Goal: Information Seeking & Learning: Learn about a topic

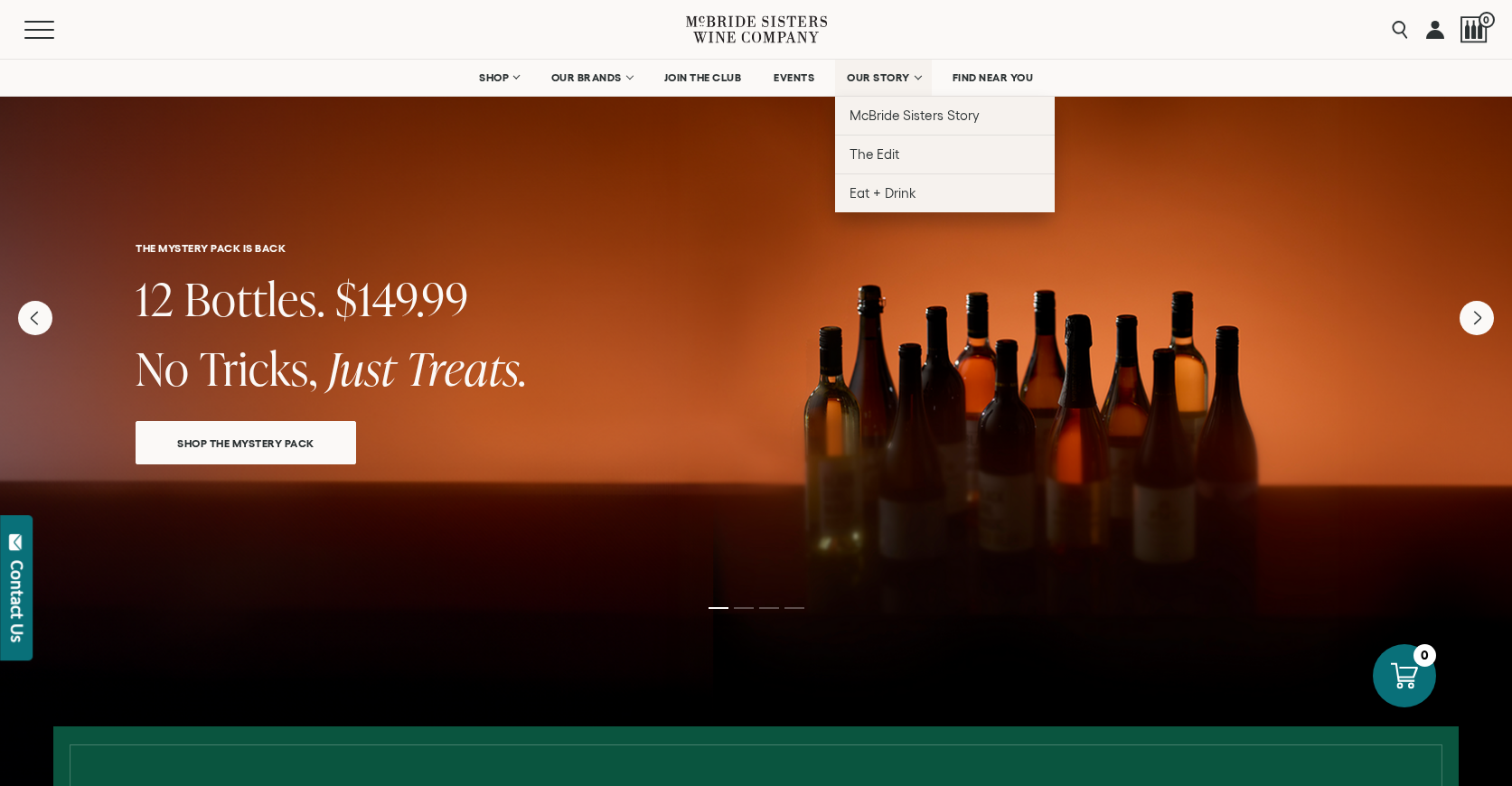
click at [880, 76] on span "OUR STORY" at bounding box center [878, 77] width 63 height 12
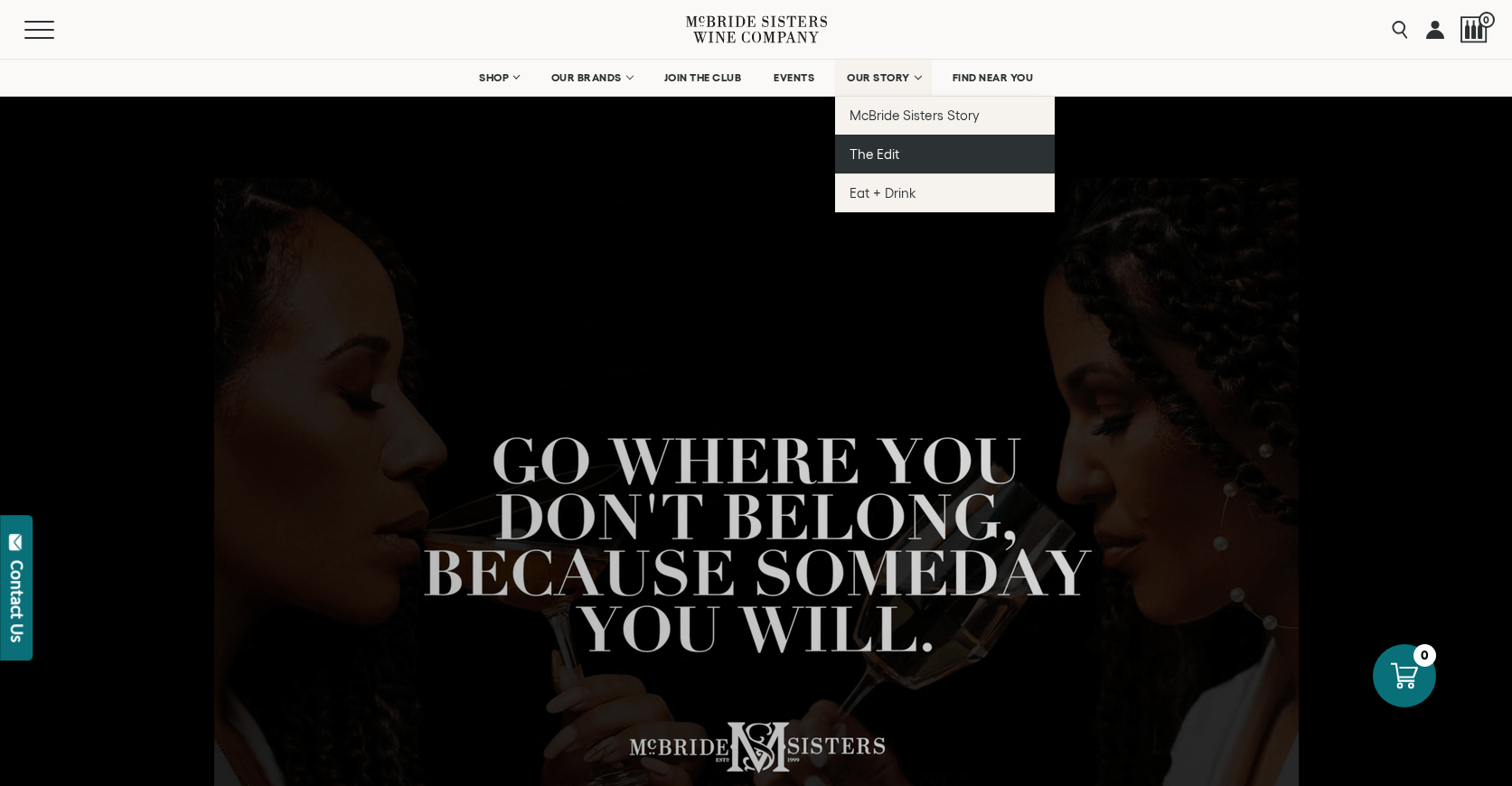
click at [883, 160] on span "The Edit" at bounding box center [874, 154] width 50 height 15
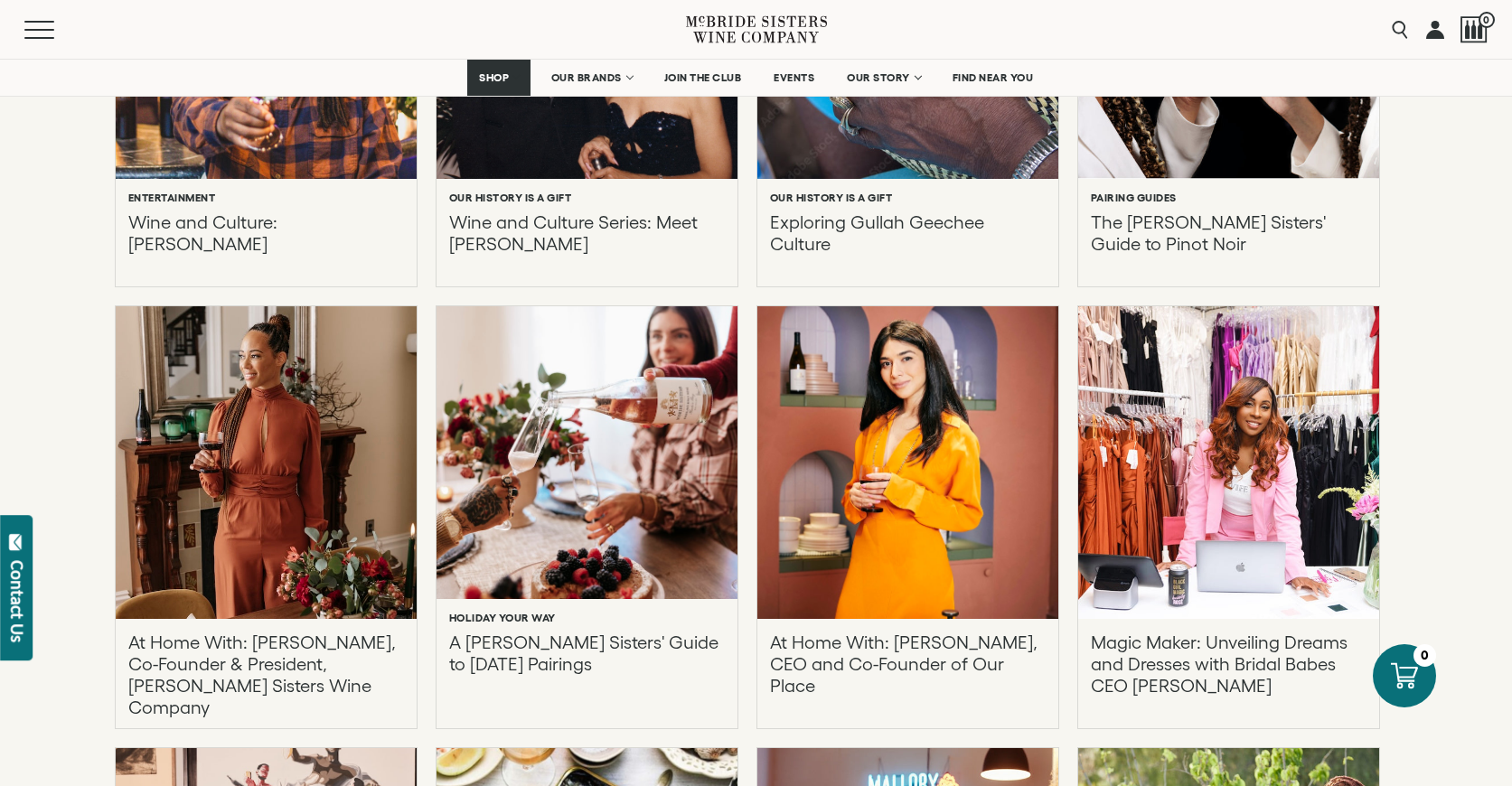
scroll to position [1626, 0]
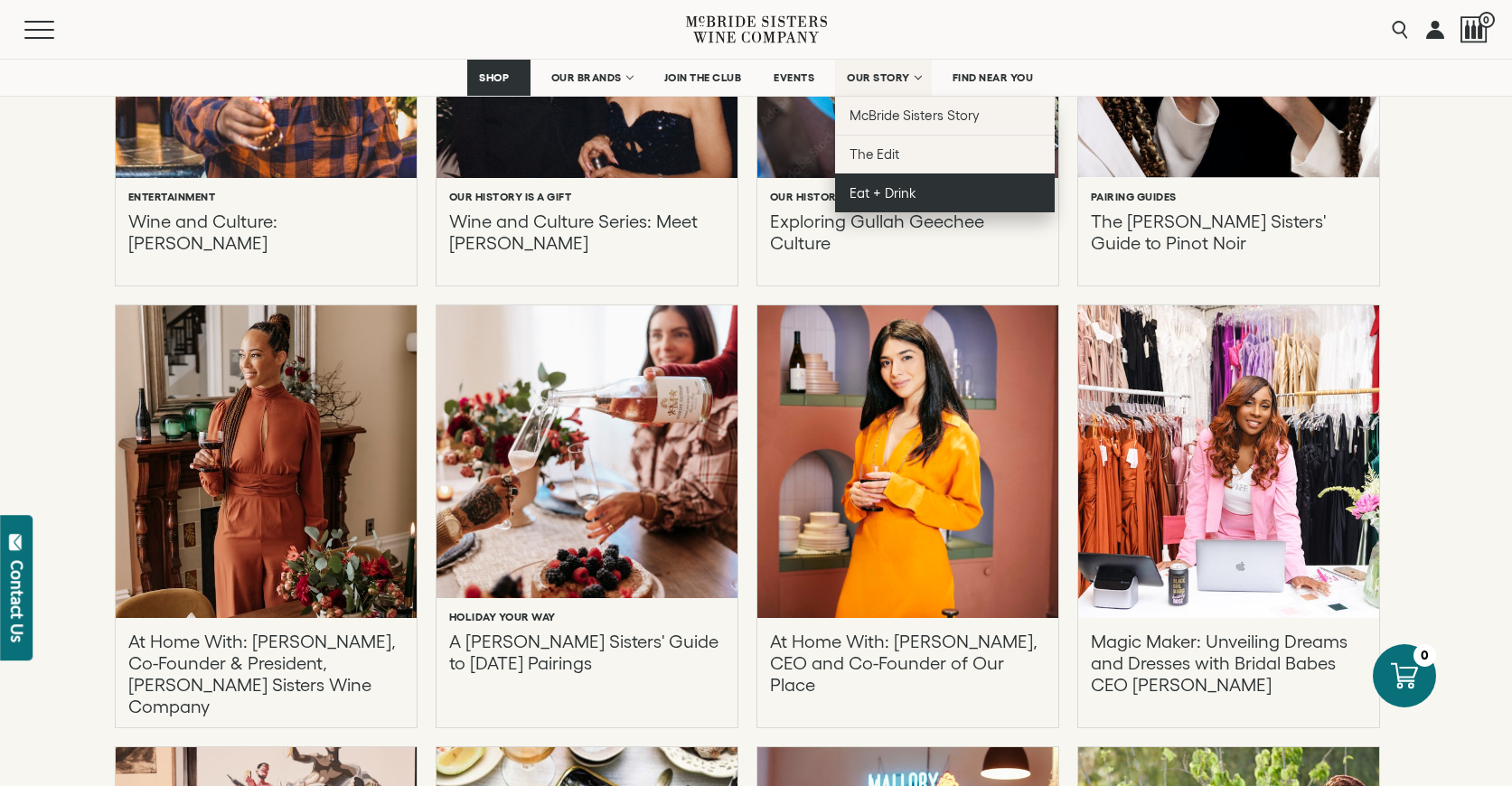
click at [885, 200] on link "Eat + Drink" at bounding box center [945, 192] width 219 height 38
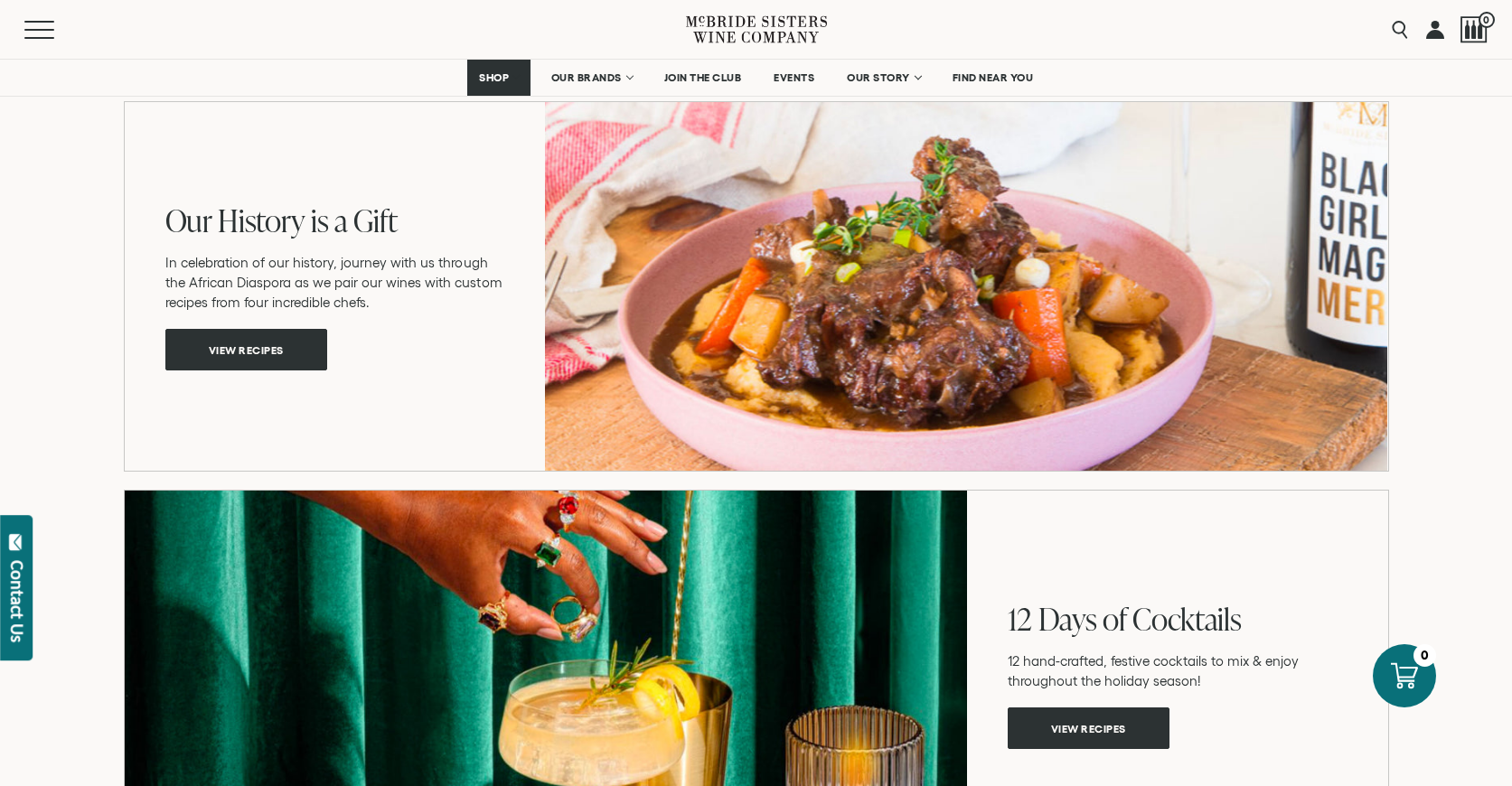
scroll to position [3252, 0]
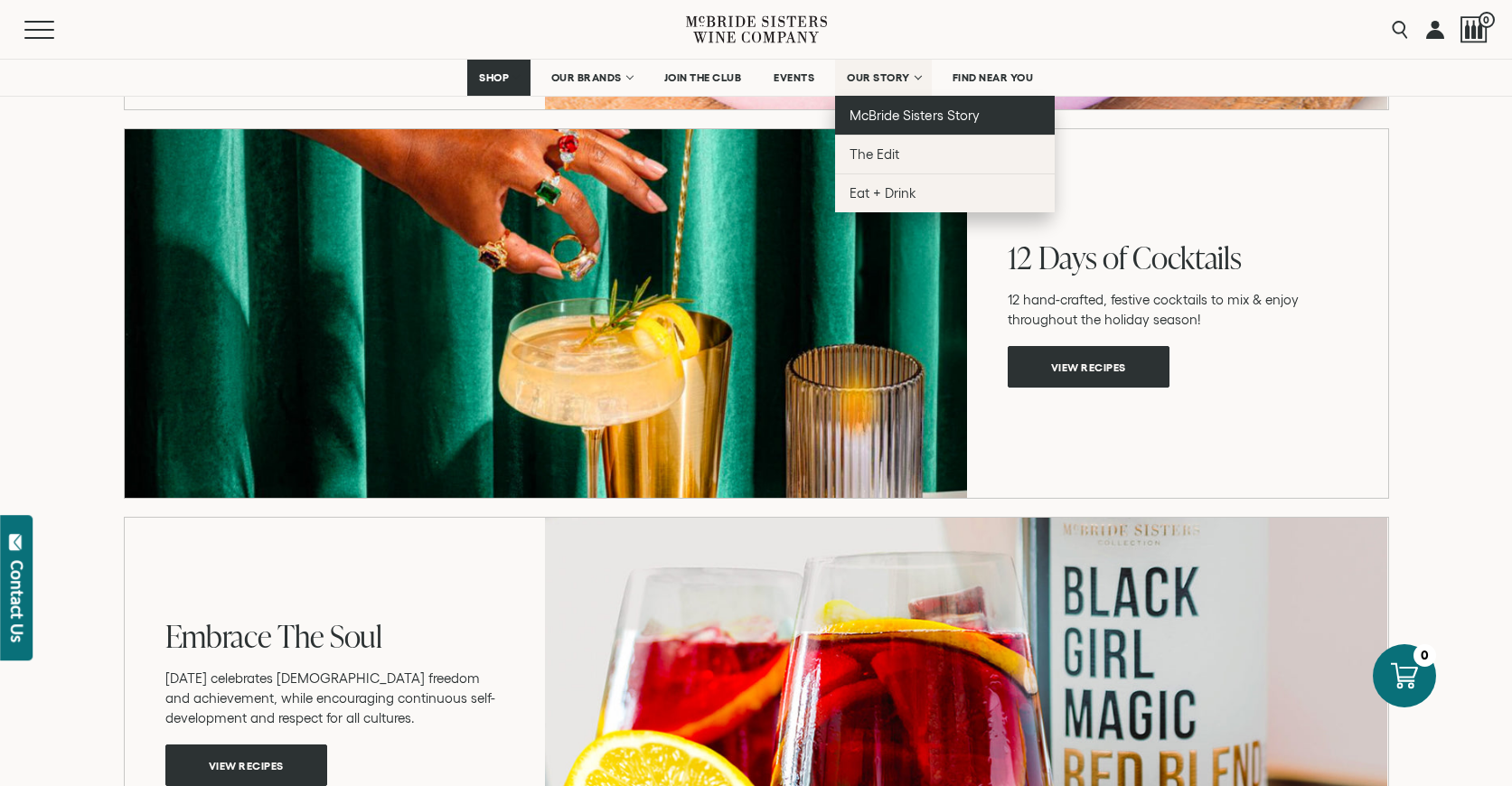
click at [882, 114] on span "McBride Sisters Story" at bounding box center [914, 115] width 129 height 15
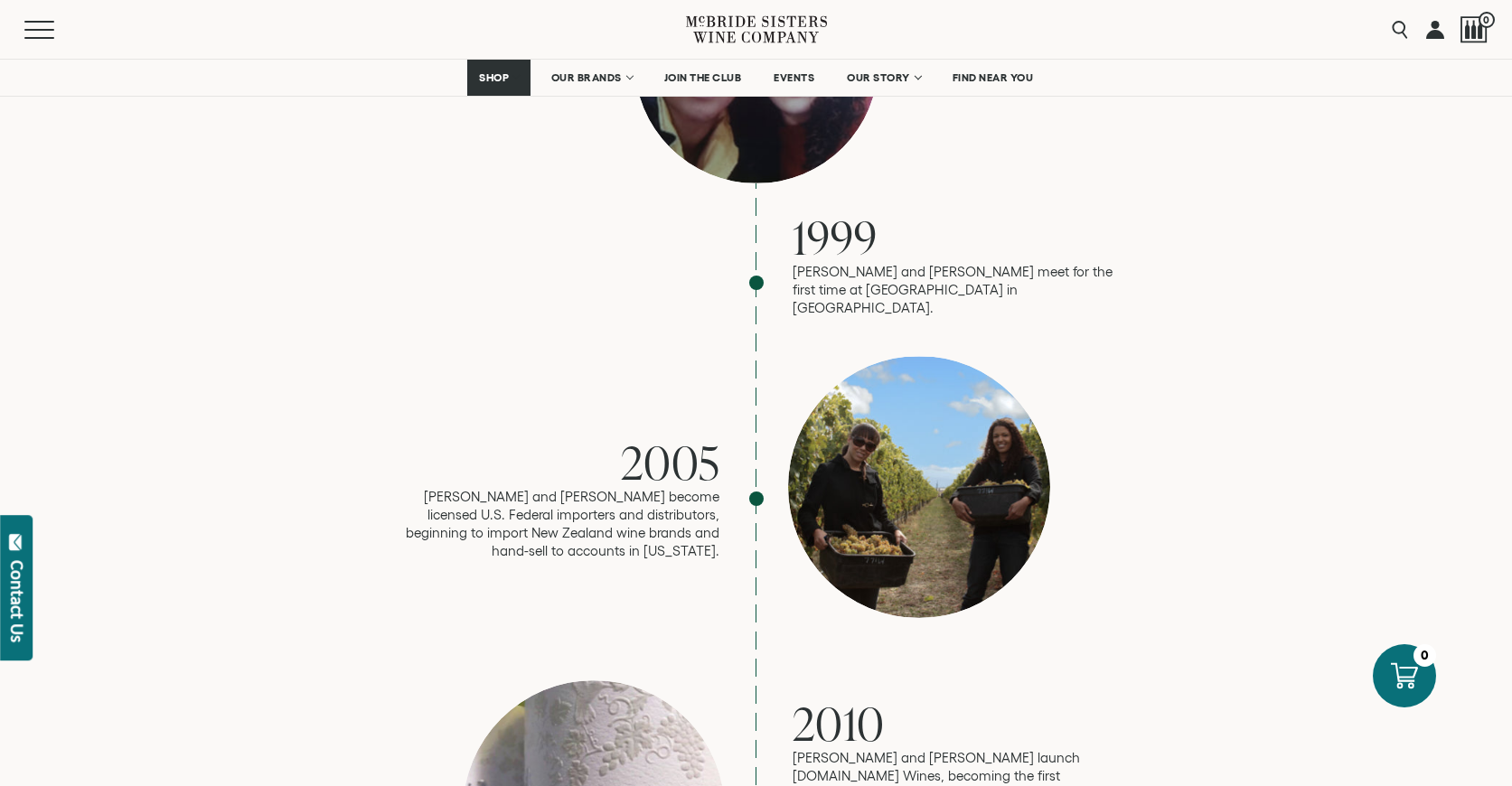
scroll to position [1897, 0]
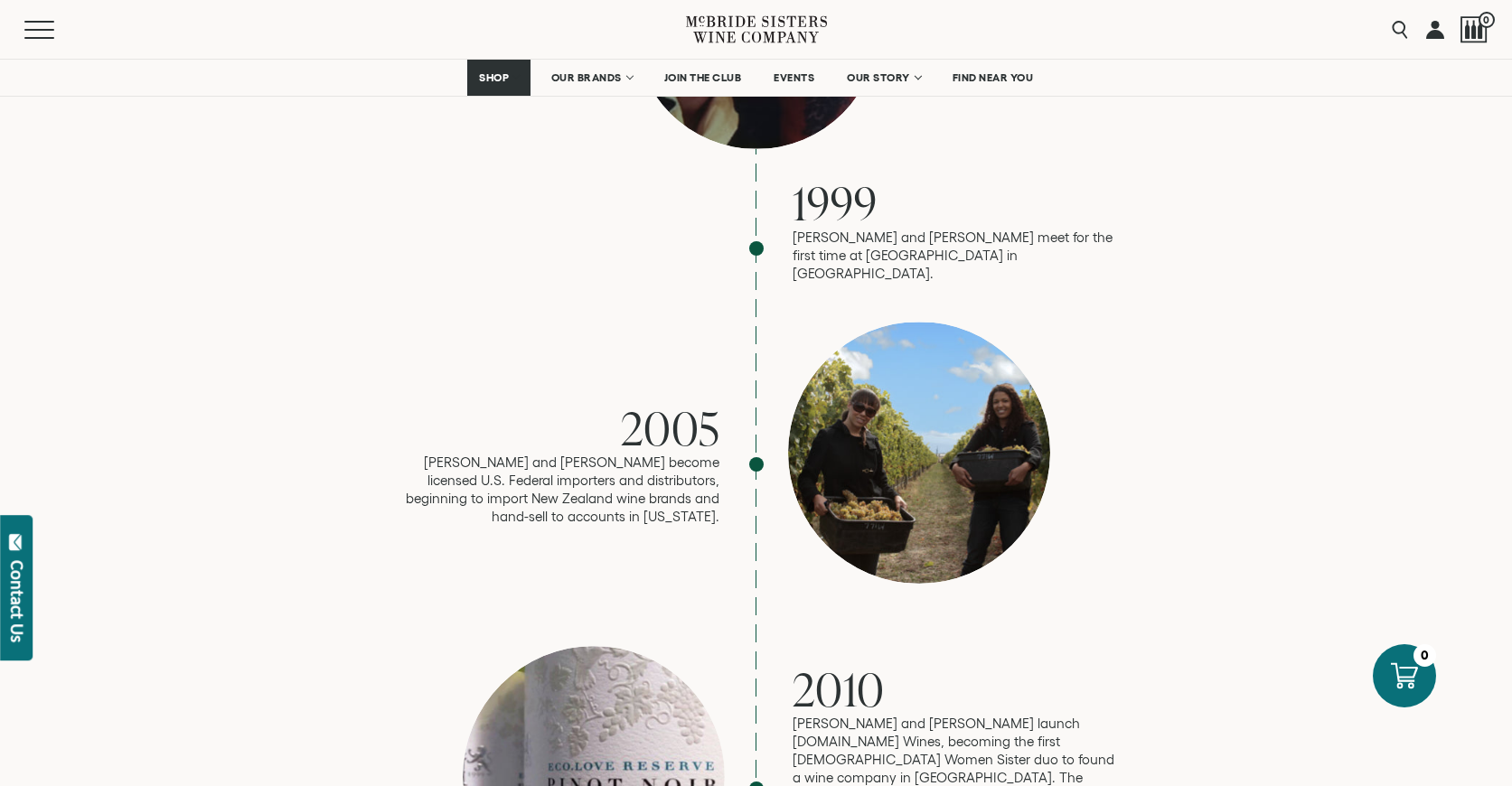
click at [886, 375] on div at bounding box center [920, 452] width 262 height 262
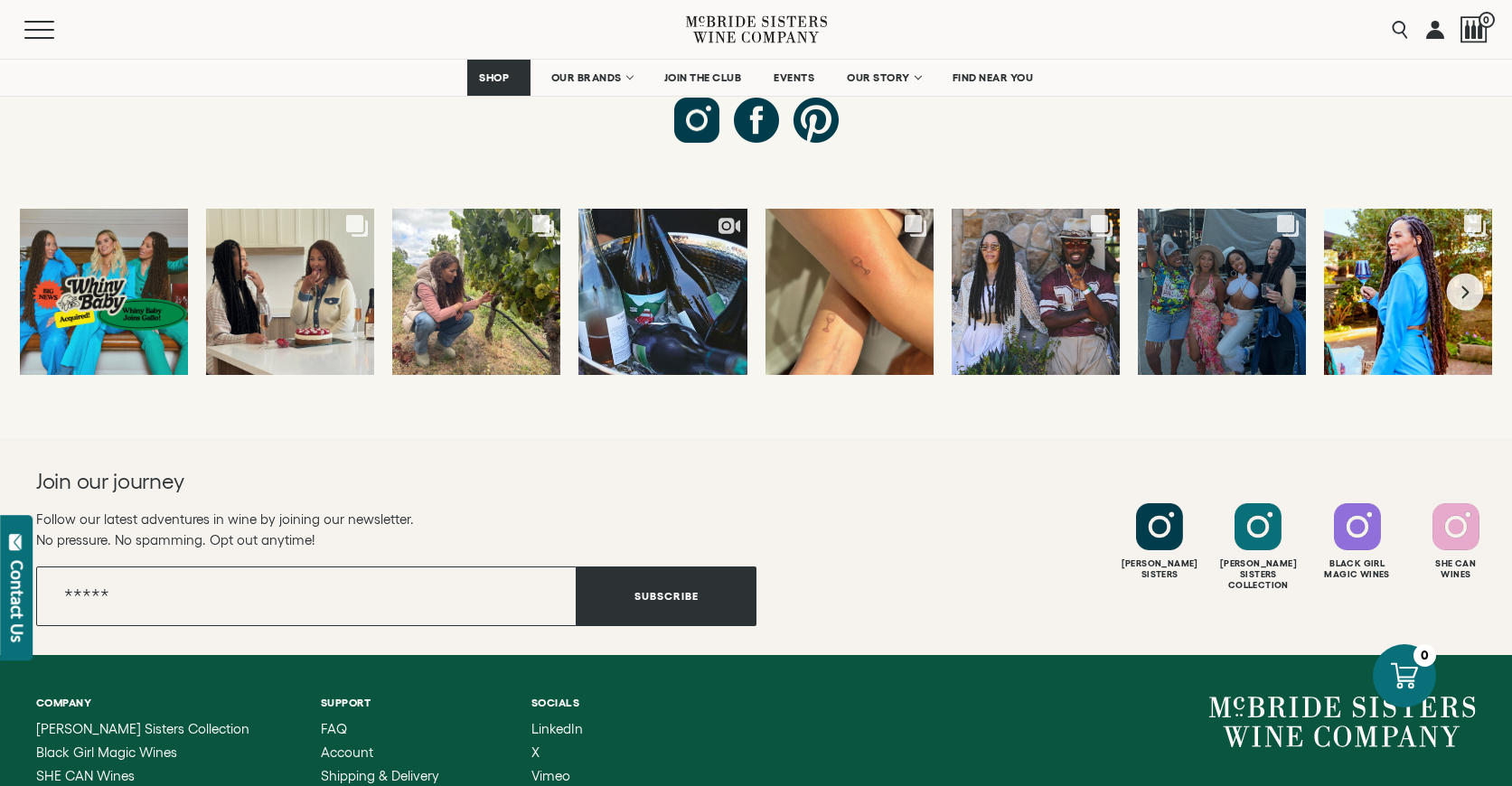
scroll to position [6956, 0]
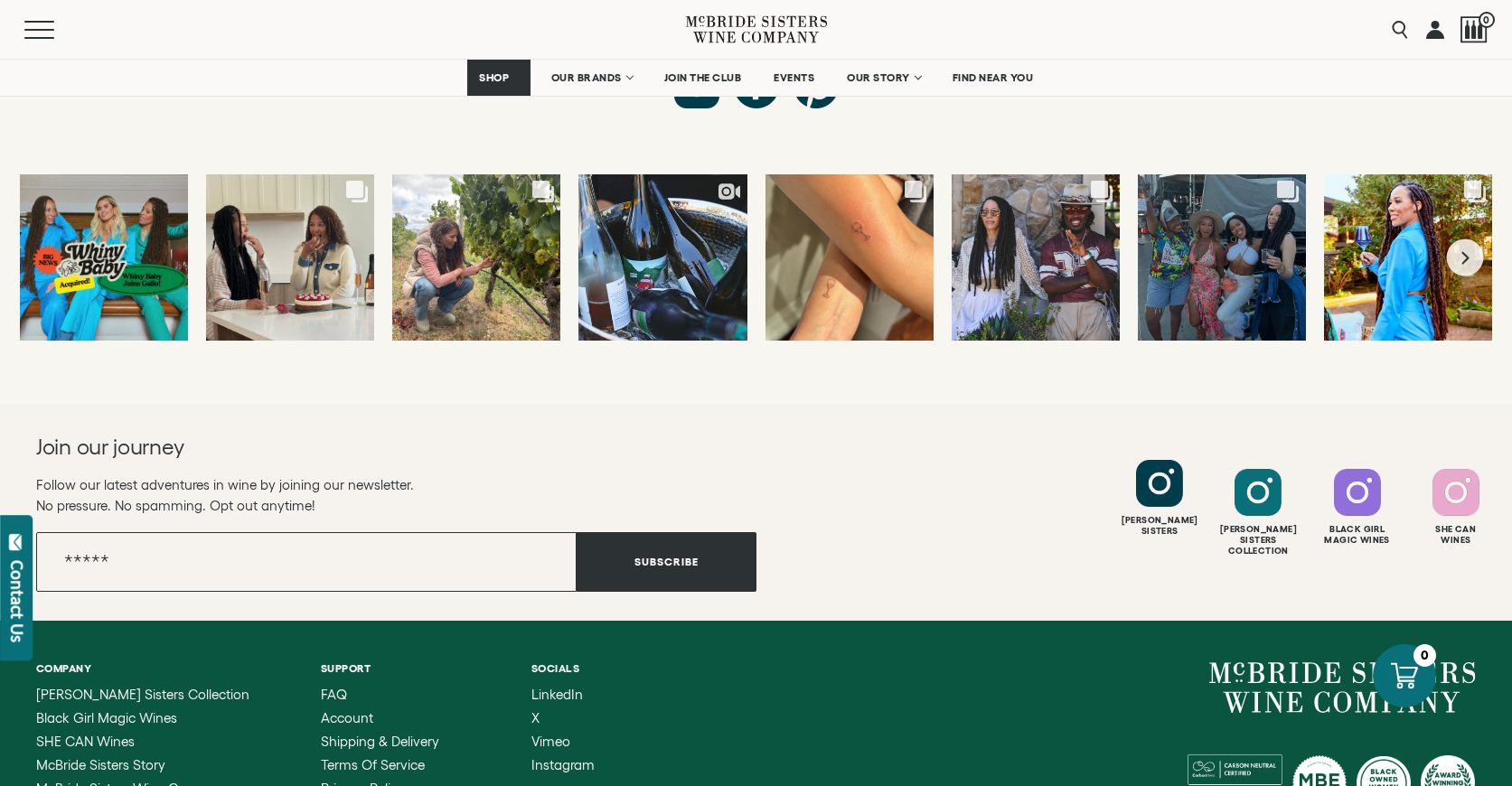
click at [1151, 460] on div at bounding box center [1160, 483] width 47 height 47
click at [1154, 460] on div at bounding box center [1160, 483] width 47 height 47
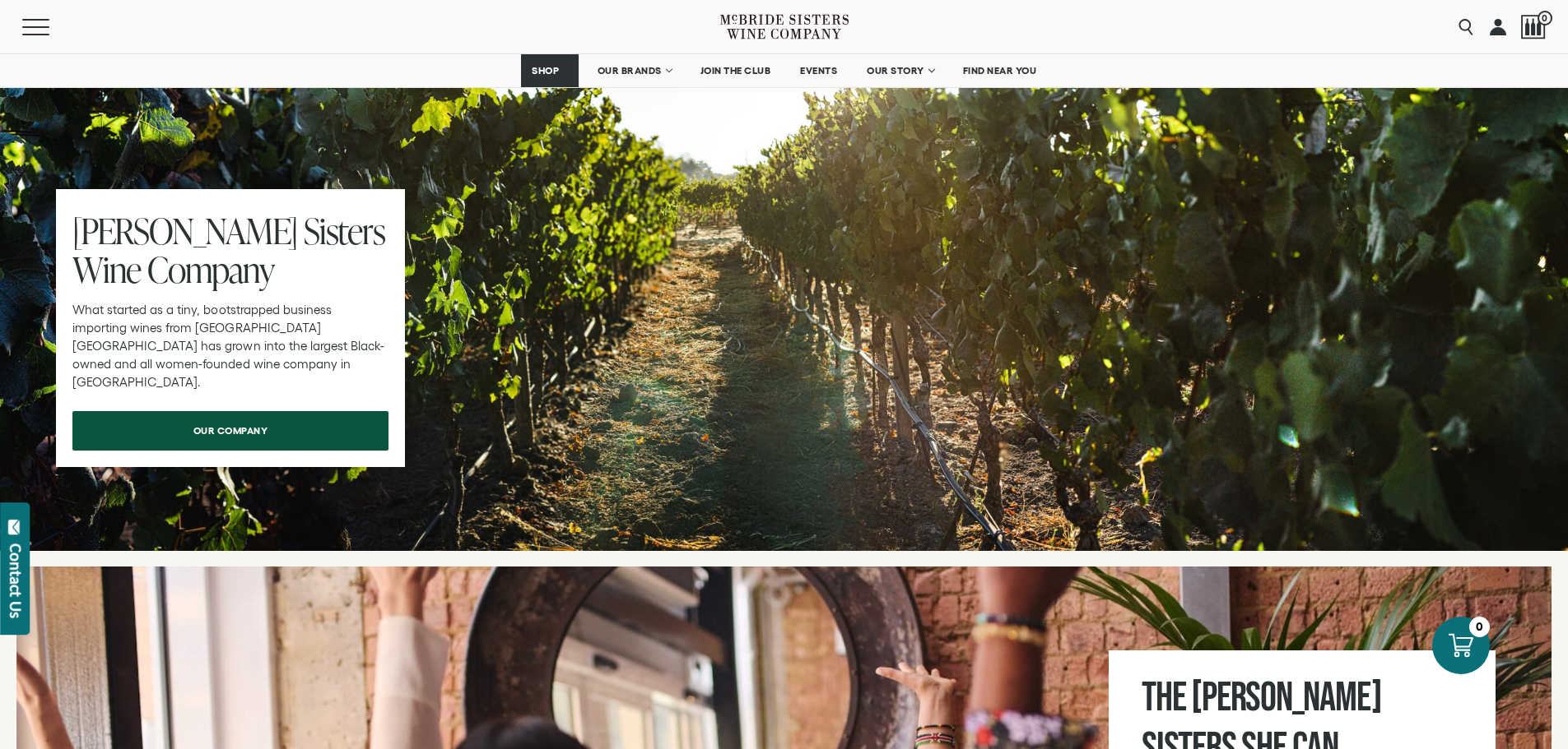
scroll to position [5019, 0]
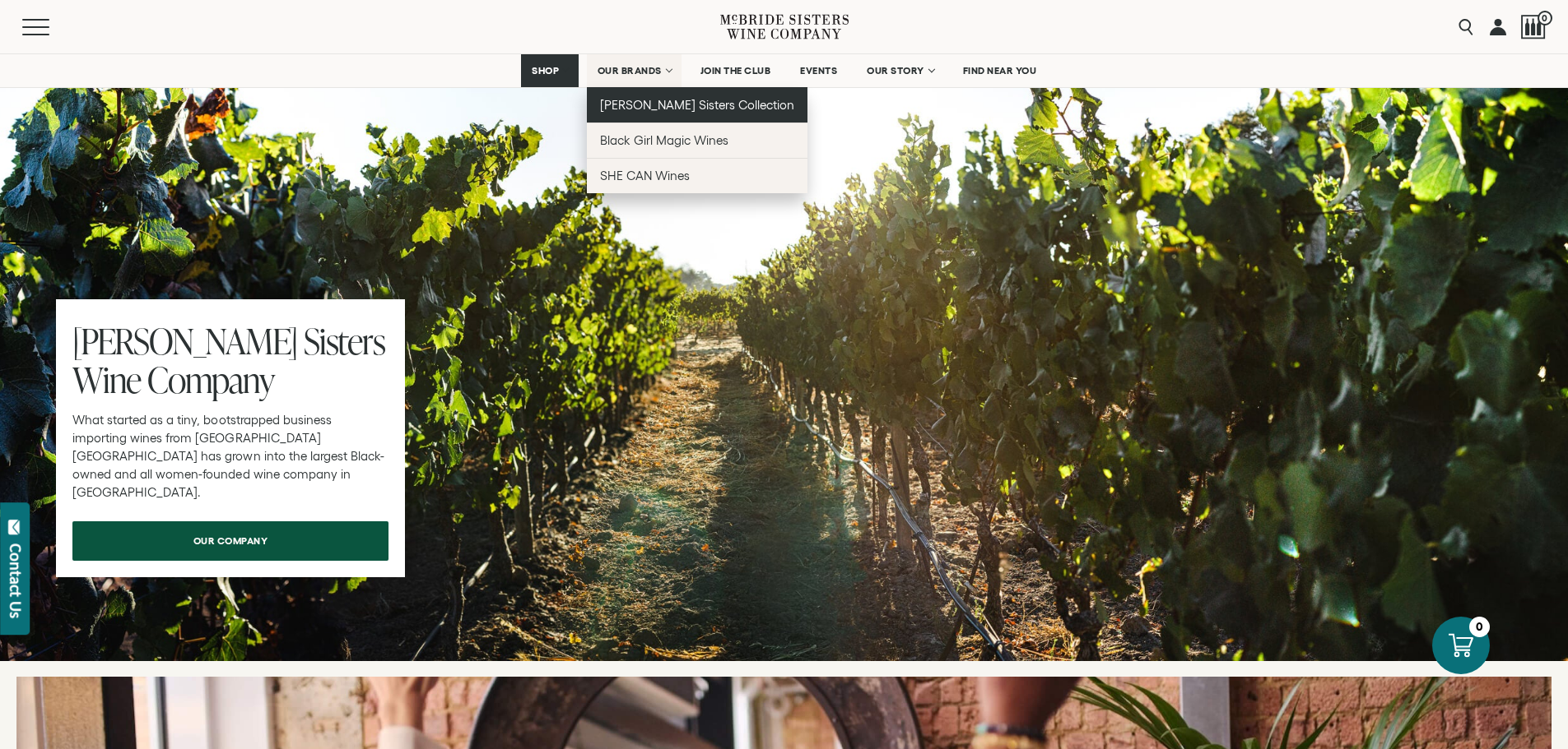
click at [637, 94] on link "[PERSON_NAME] Sisters Collection" at bounding box center [697, 104] width 221 height 35
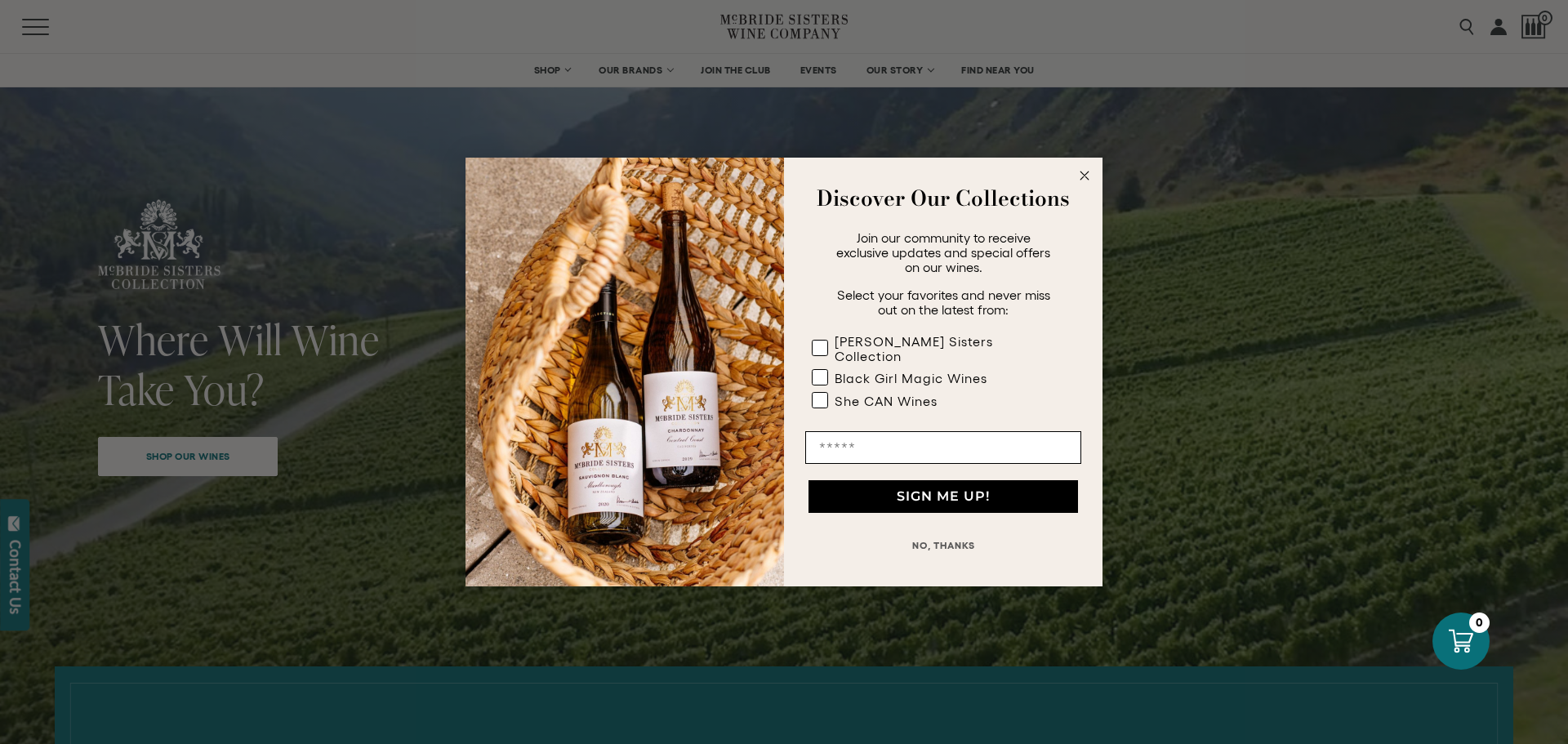
click at [969, 536] on button "NO, THANKS" at bounding box center [944, 546] width 276 height 33
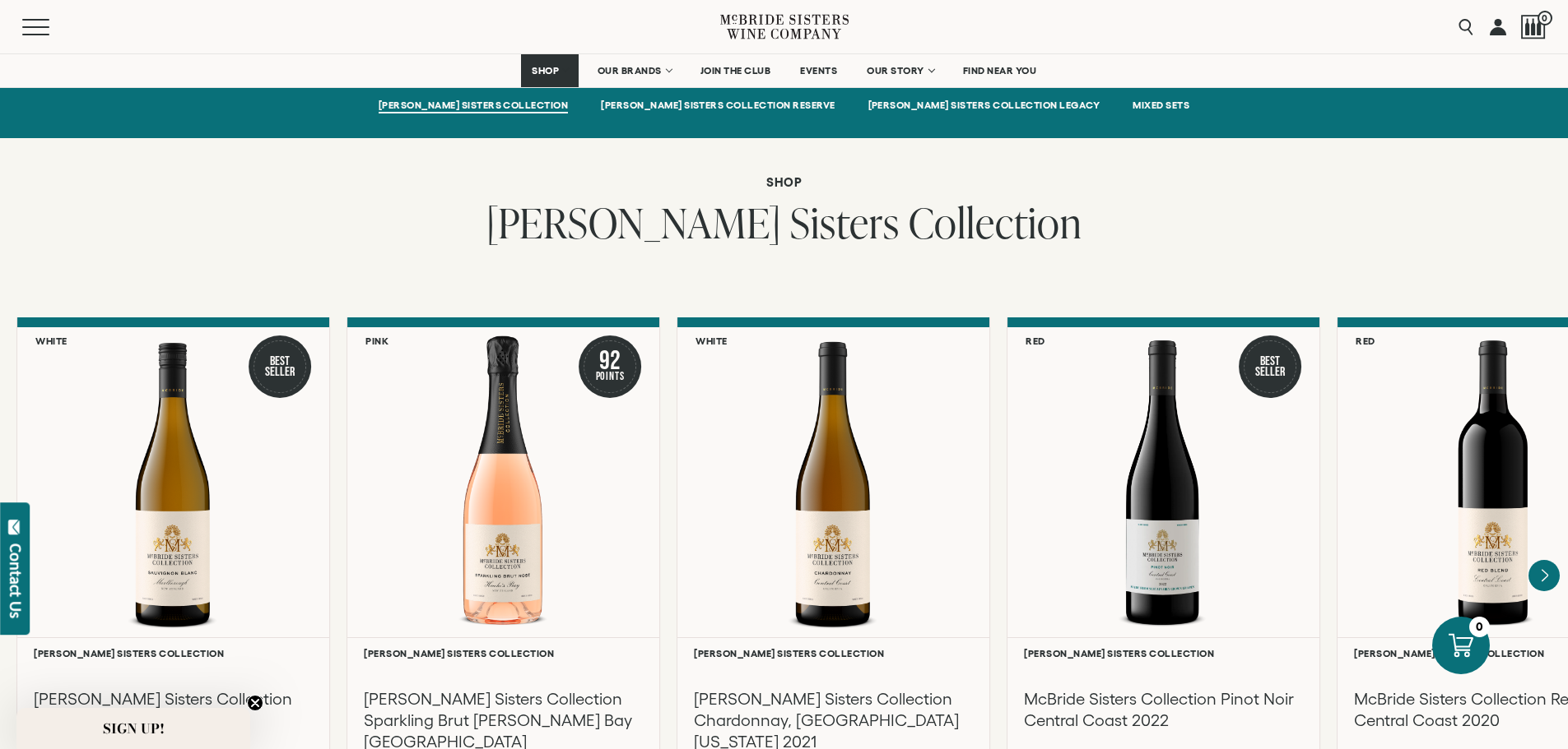
scroll to position [1234, 0]
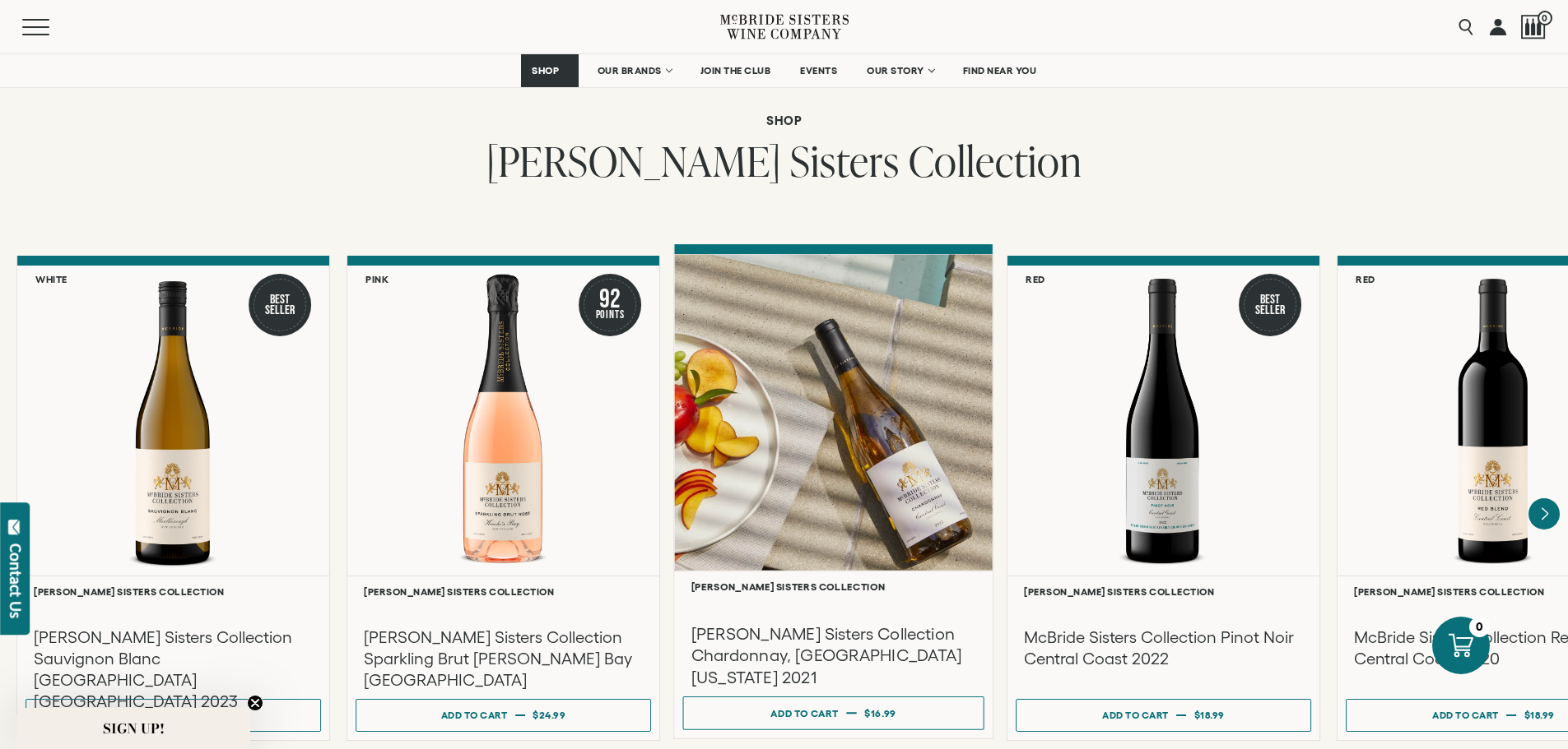
click at [855, 363] on div at bounding box center [833, 412] width 318 height 316
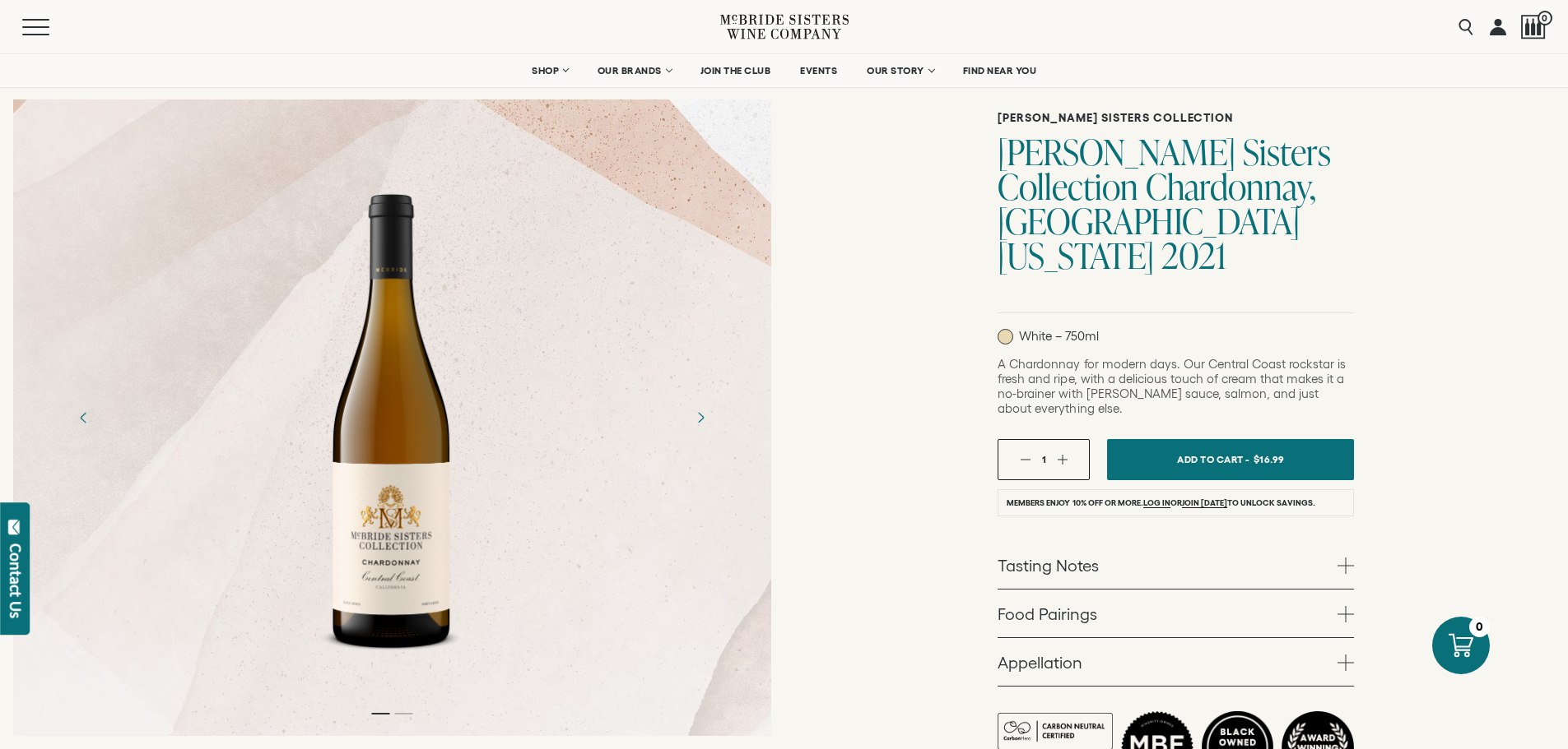
scroll to position [247, 0]
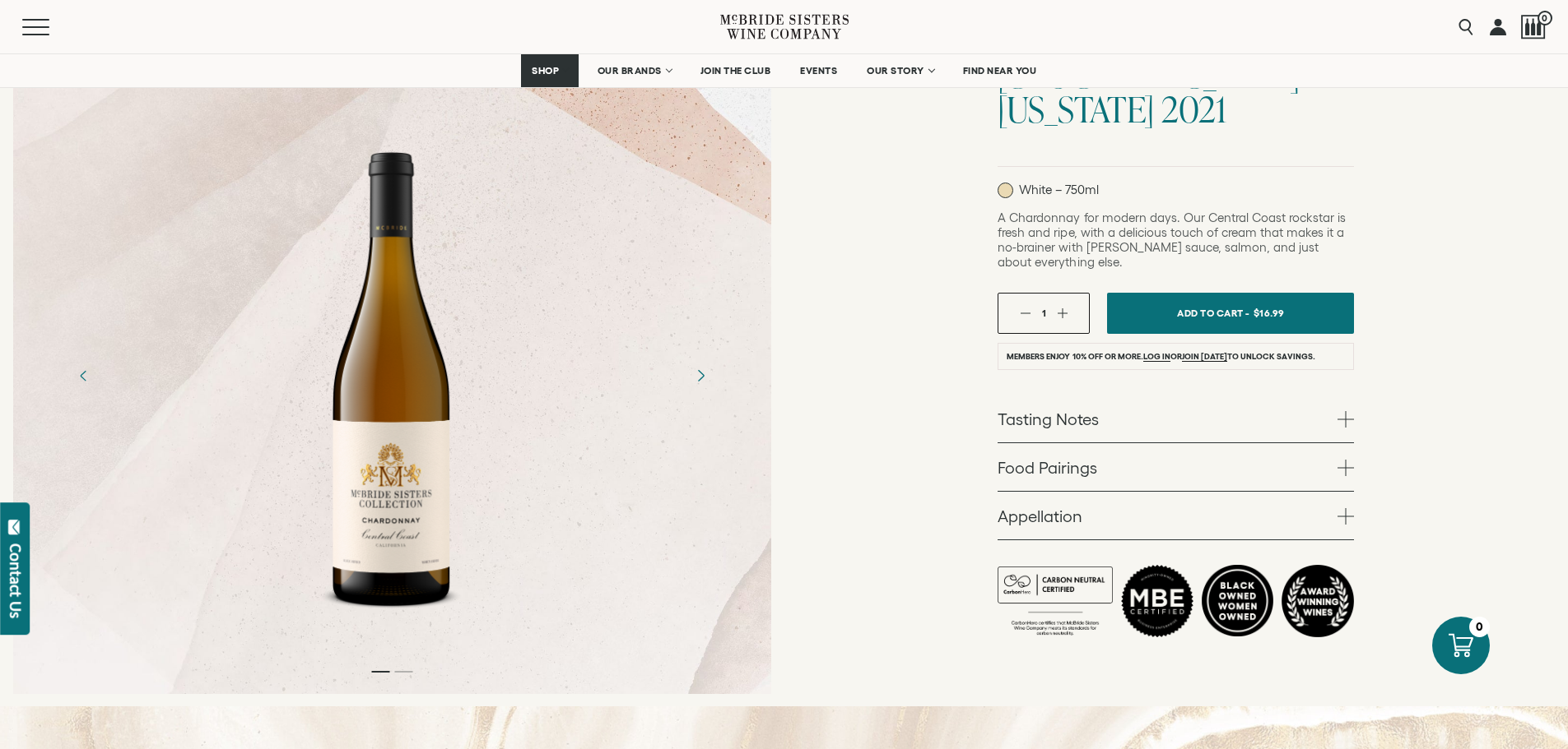
click at [702, 390] on icon "Next" at bounding box center [700, 375] width 29 height 29
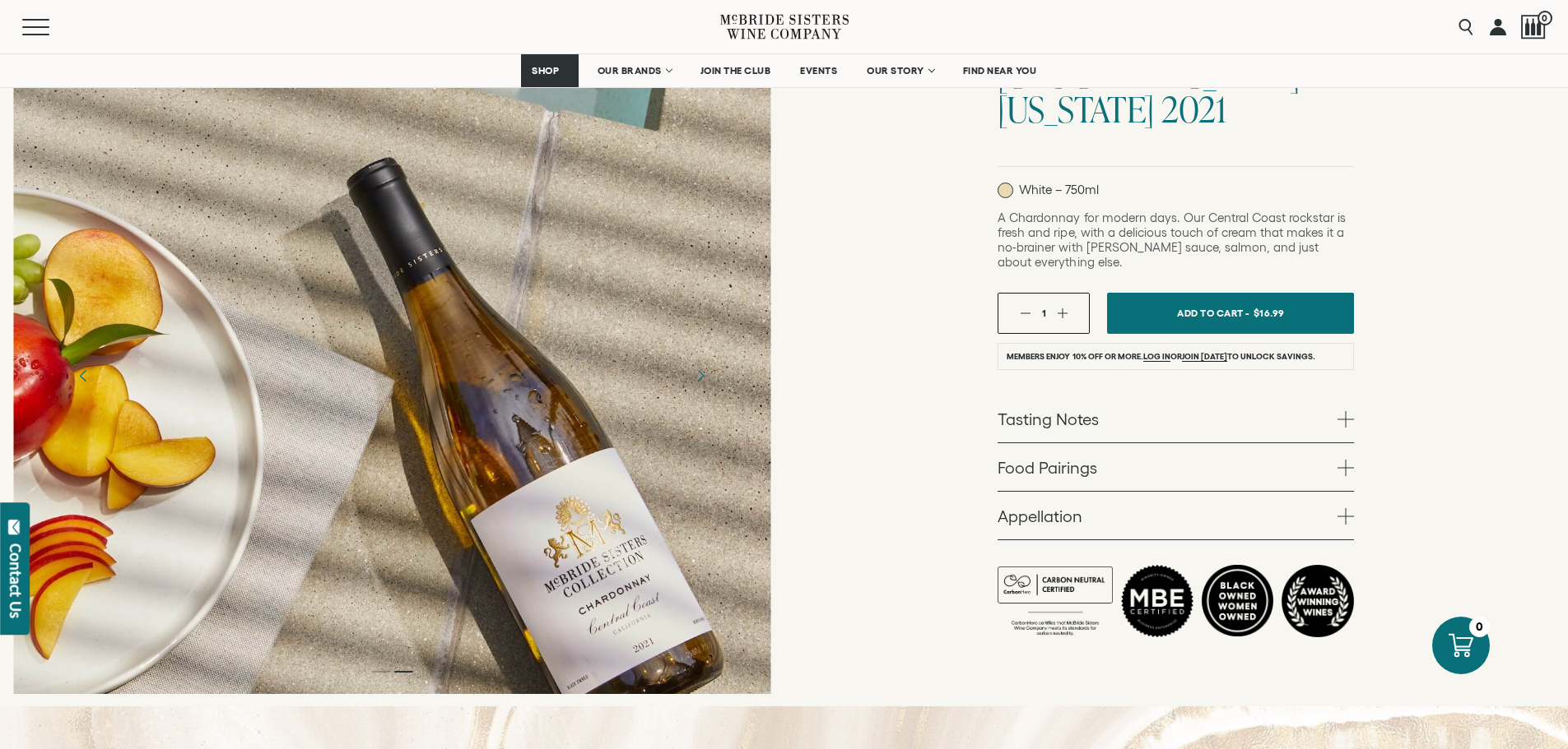
click at [79, 390] on icon "Previous" at bounding box center [84, 375] width 29 height 29
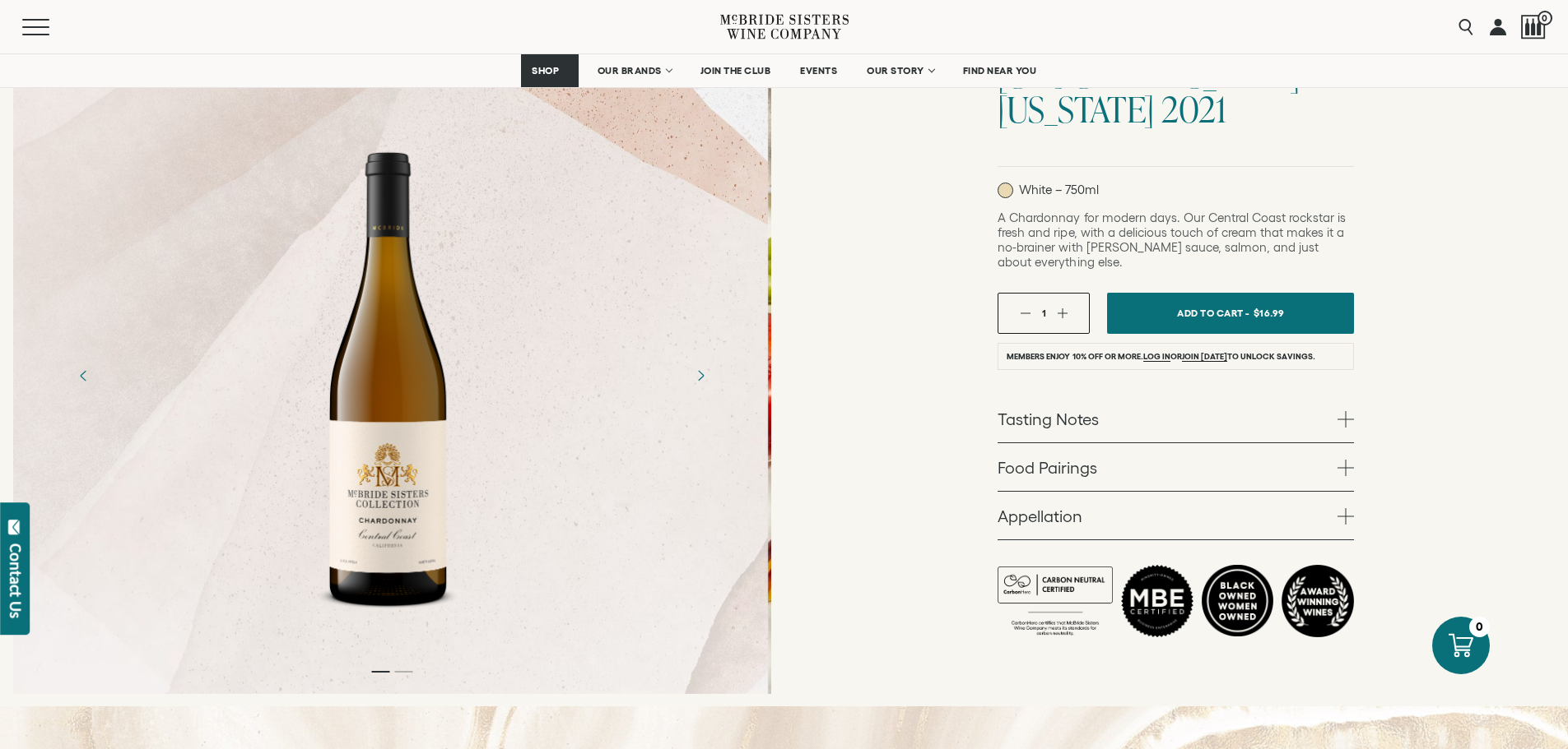
click at [525, 316] on div at bounding box center [389, 375] width 758 height 494
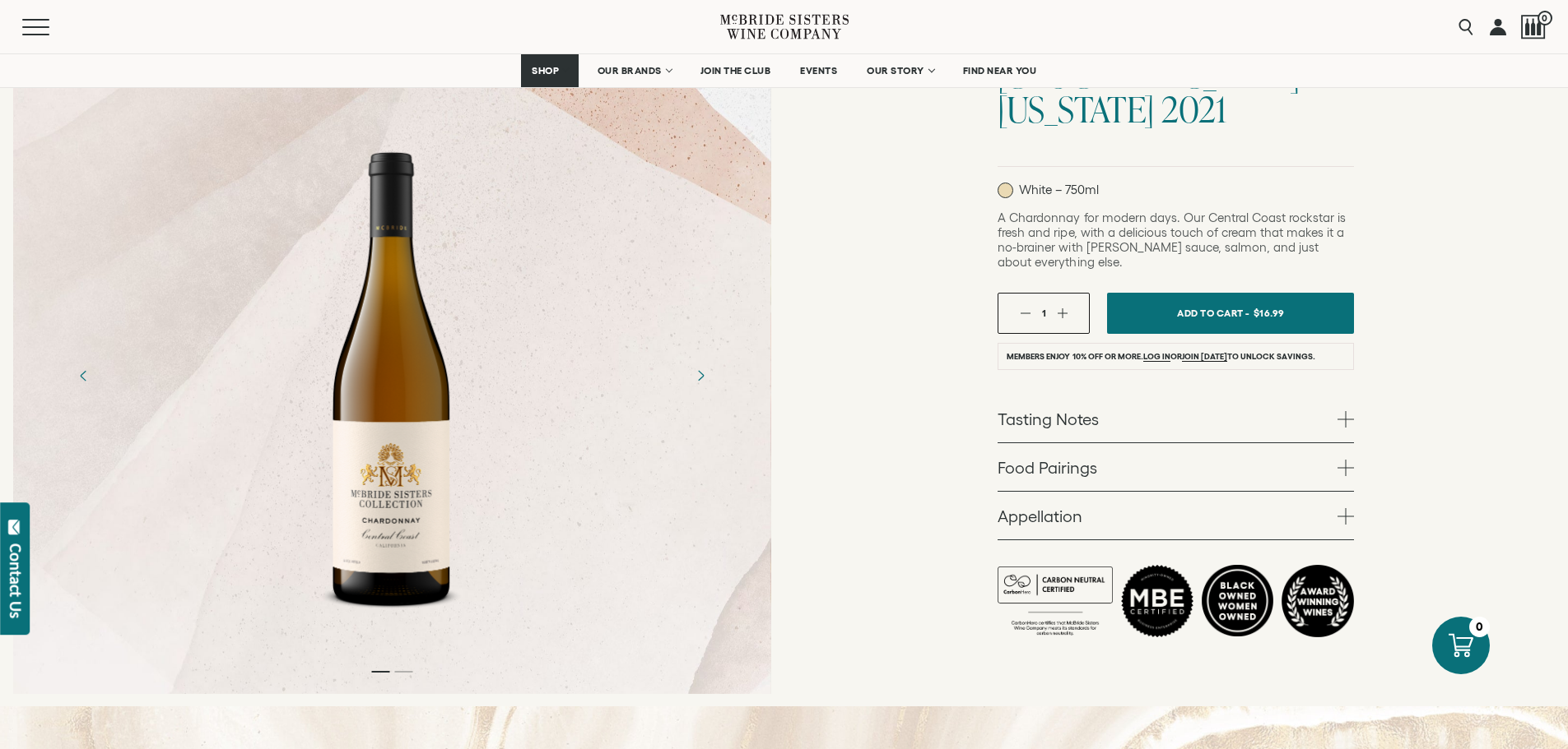
click at [515, 303] on div at bounding box center [392, 375] width 758 height 494
drag, startPoint x: 515, startPoint y: 303, endPoint x: 854, endPoint y: 195, distance: 355.8
click at [854, 195] on div "[PERSON_NAME] Sisters Collection [PERSON_NAME] Sisters Collection Chardonnay, […" at bounding box center [1176, 298] width 784 height 819
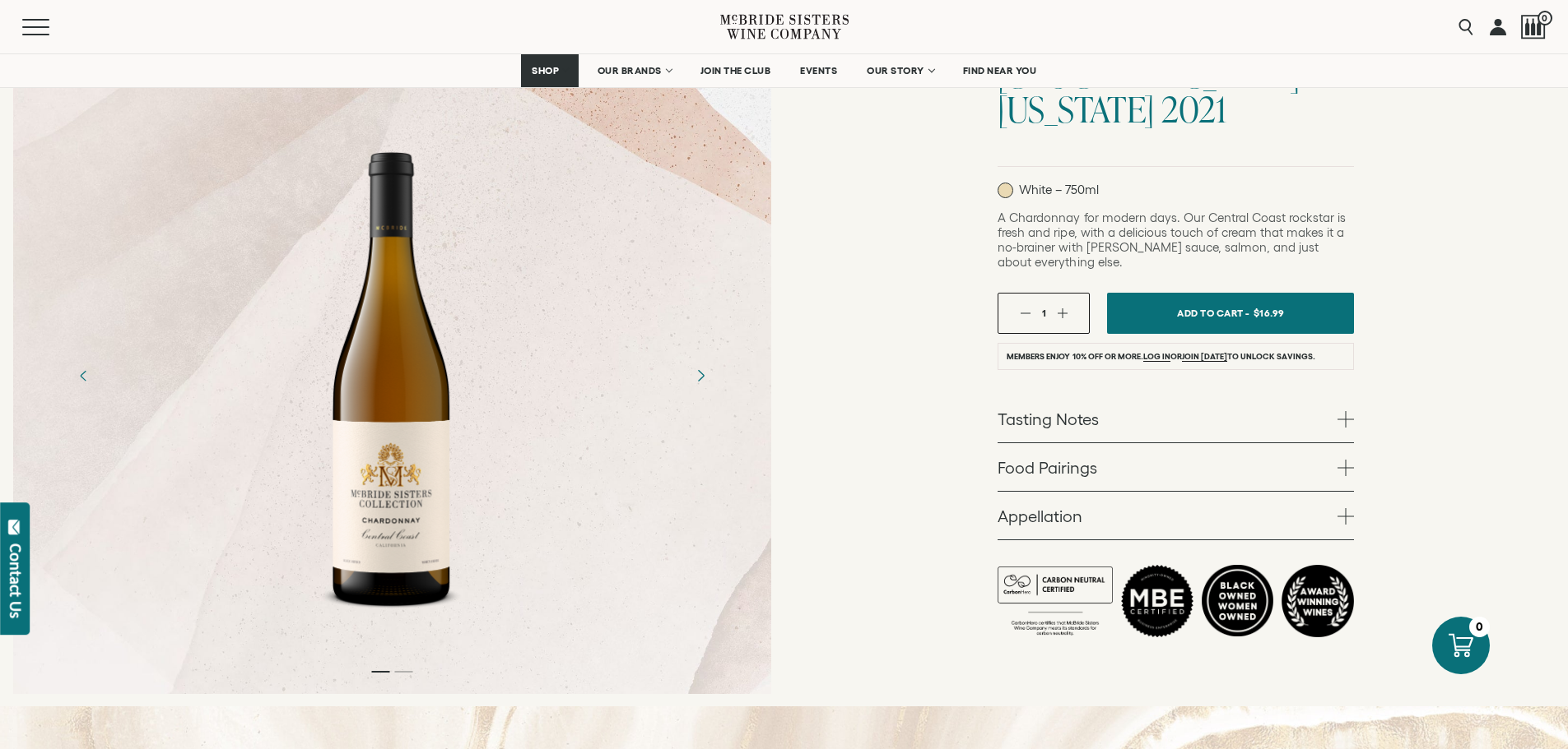
click at [711, 361] on icon "Next" at bounding box center [700, 375] width 29 height 29
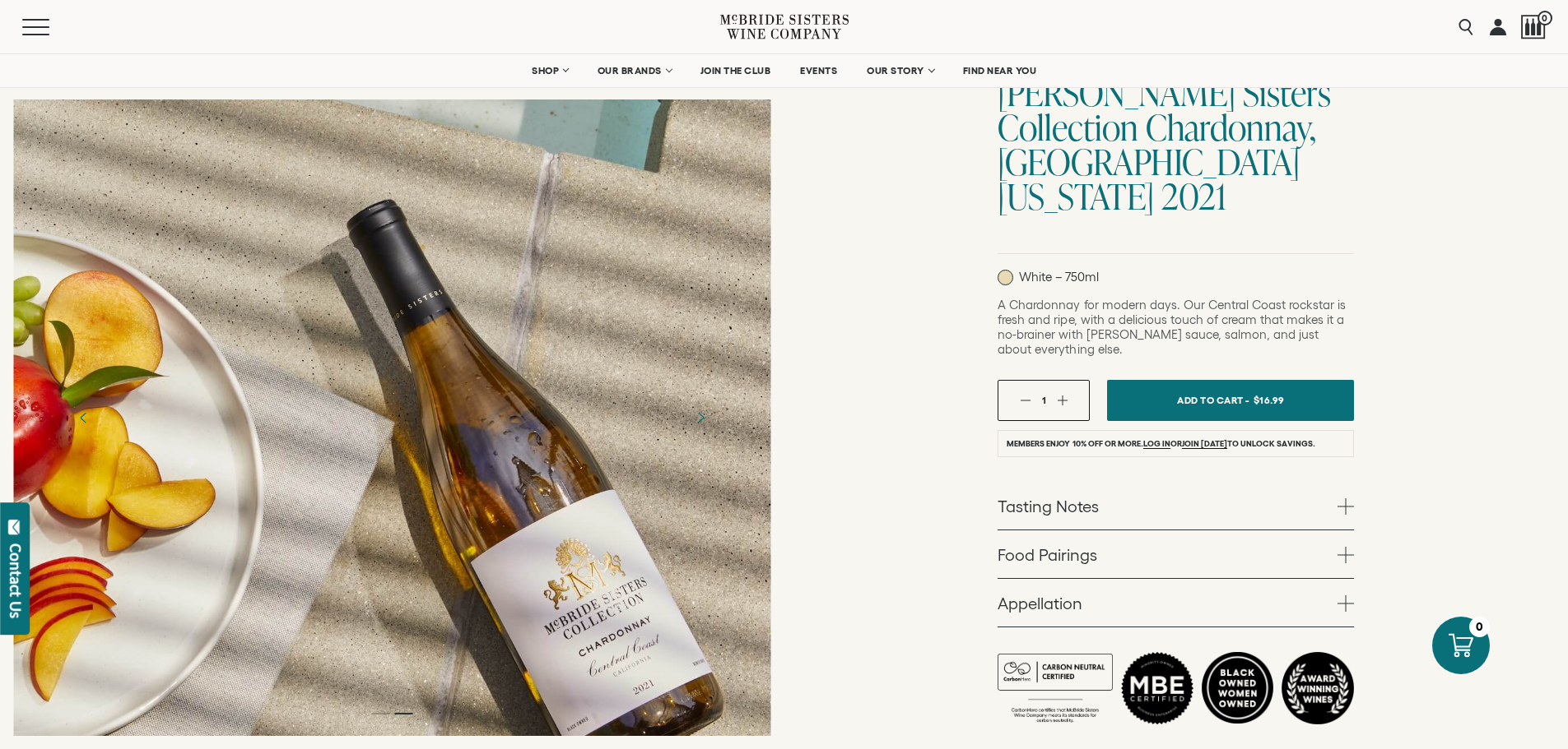
scroll to position [82, 0]
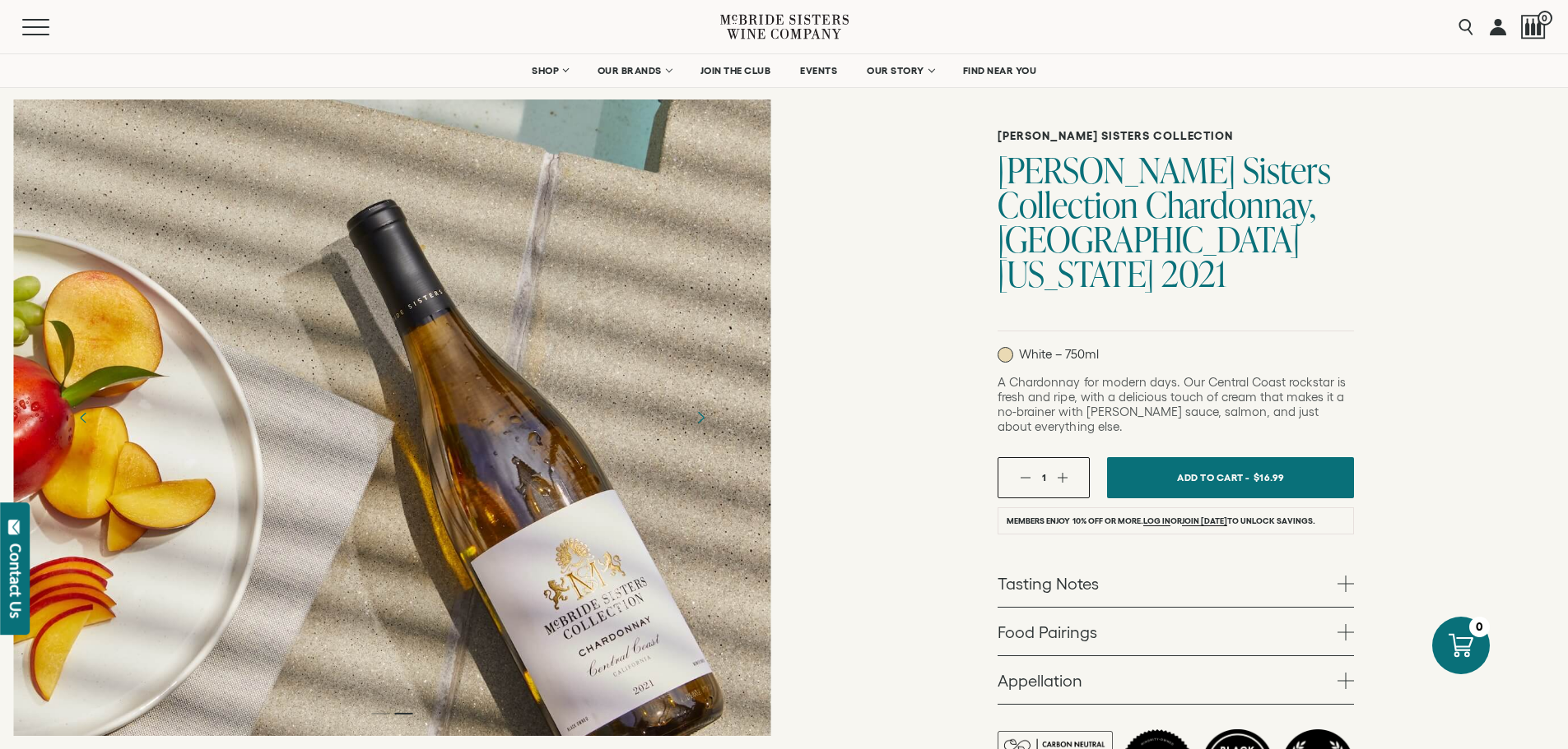
click at [708, 410] on icon "Next" at bounding box center [700, 417] width 29 height 29
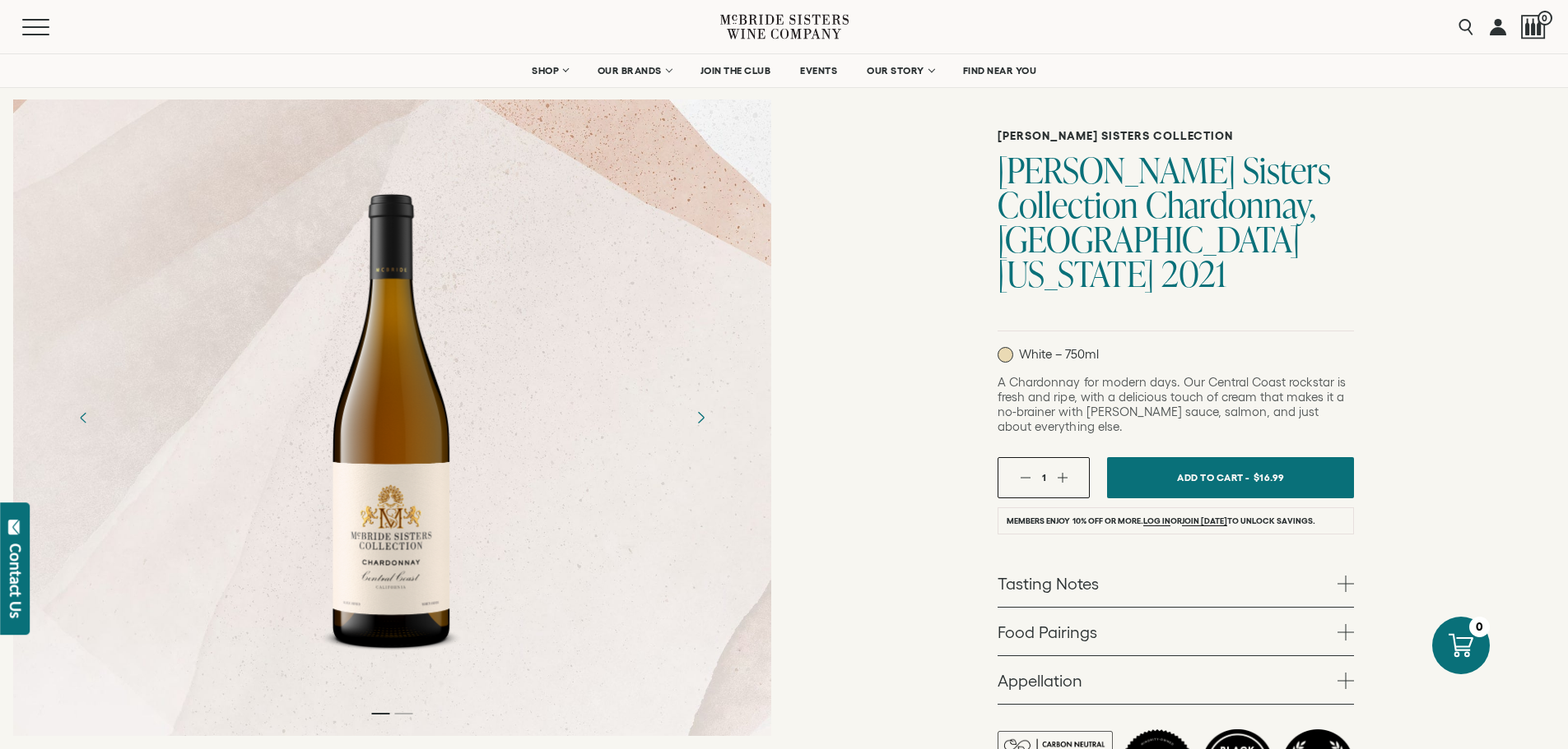
click at [708, 410] on icon "Next" at bounding box center [700, 417] width 29 height 29
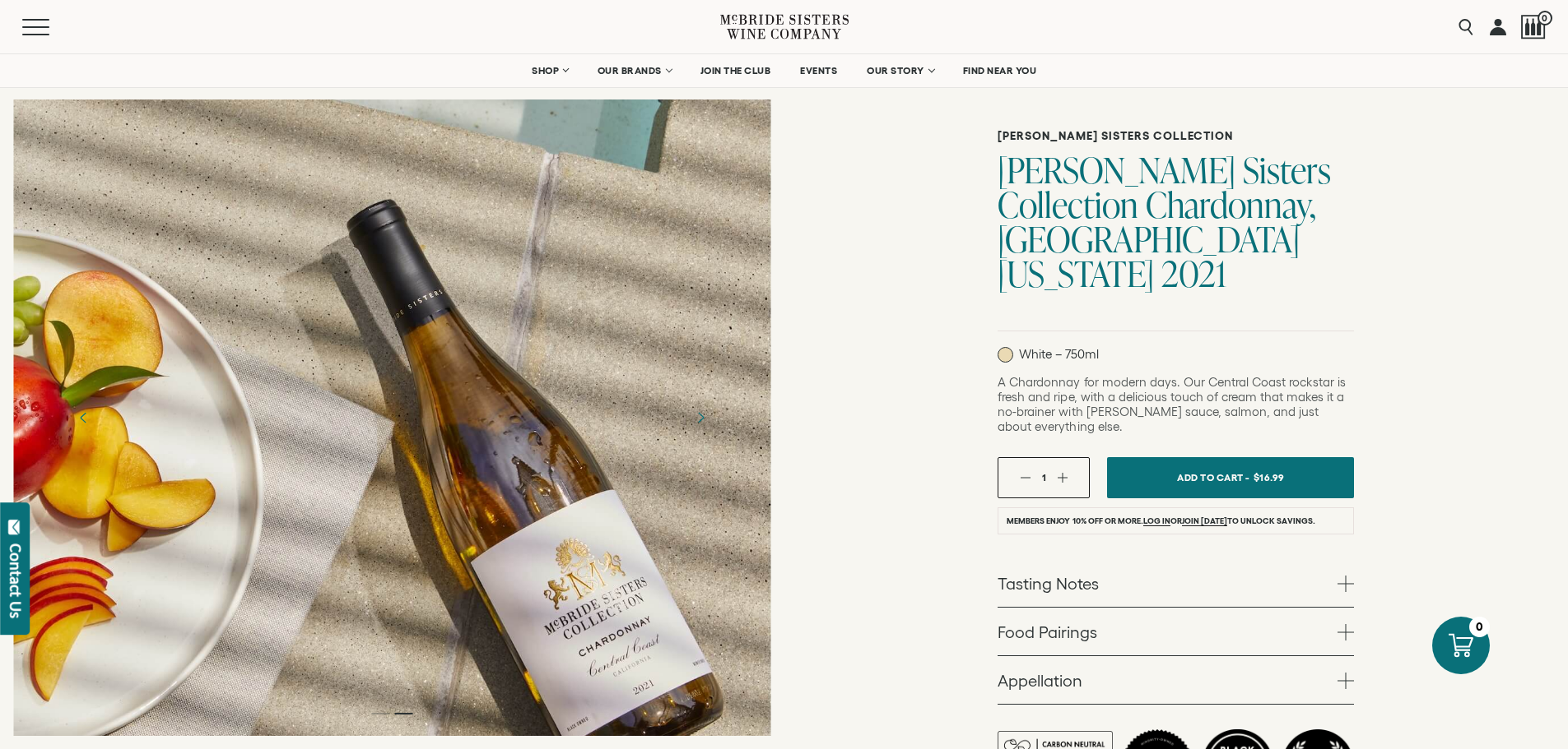
click at [86, 131] on div at bounding box center [392, 418] width 758 height 636
click at [82, 108] on div at bounding box center [392, 418] width 758 height 636
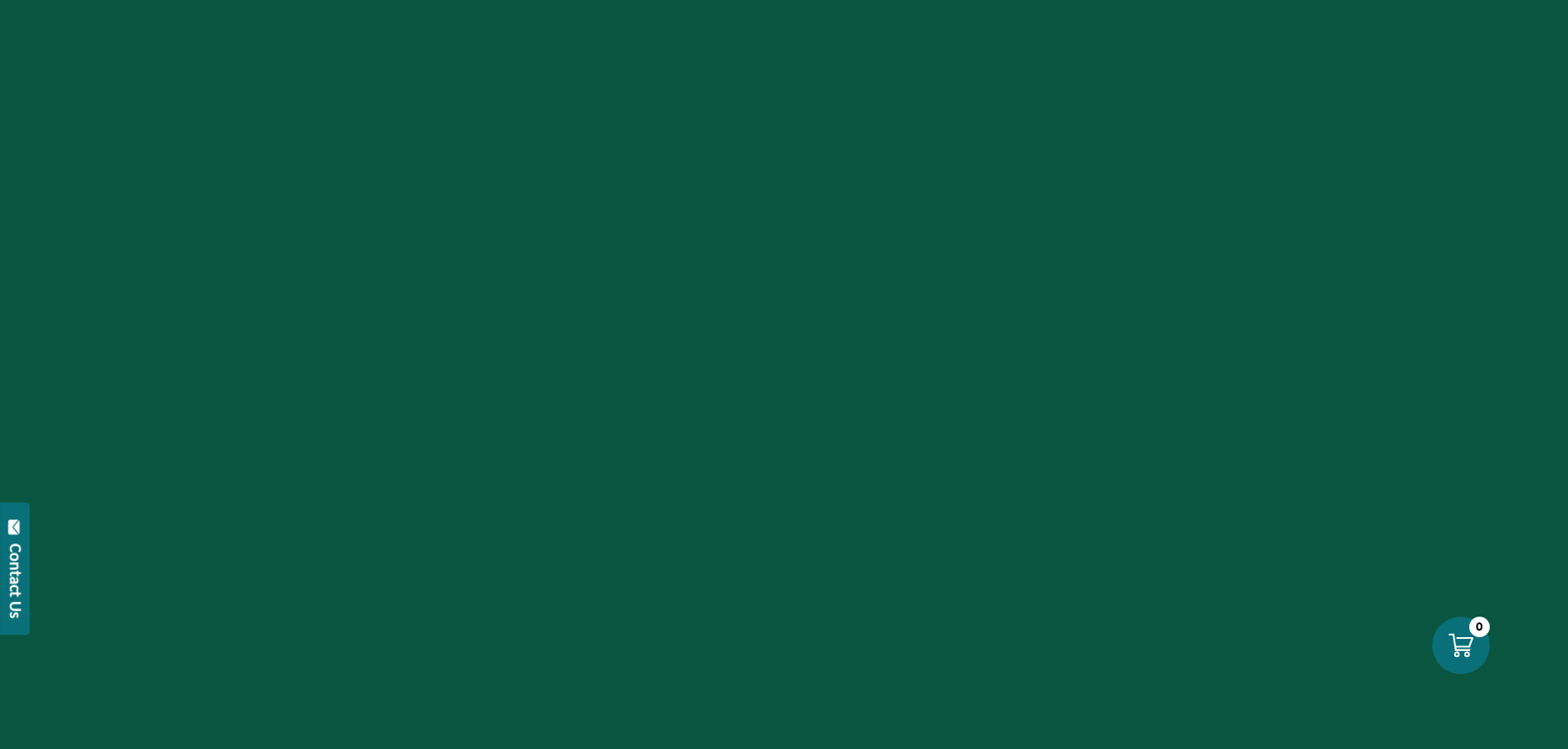
scroll to position [82, 0]
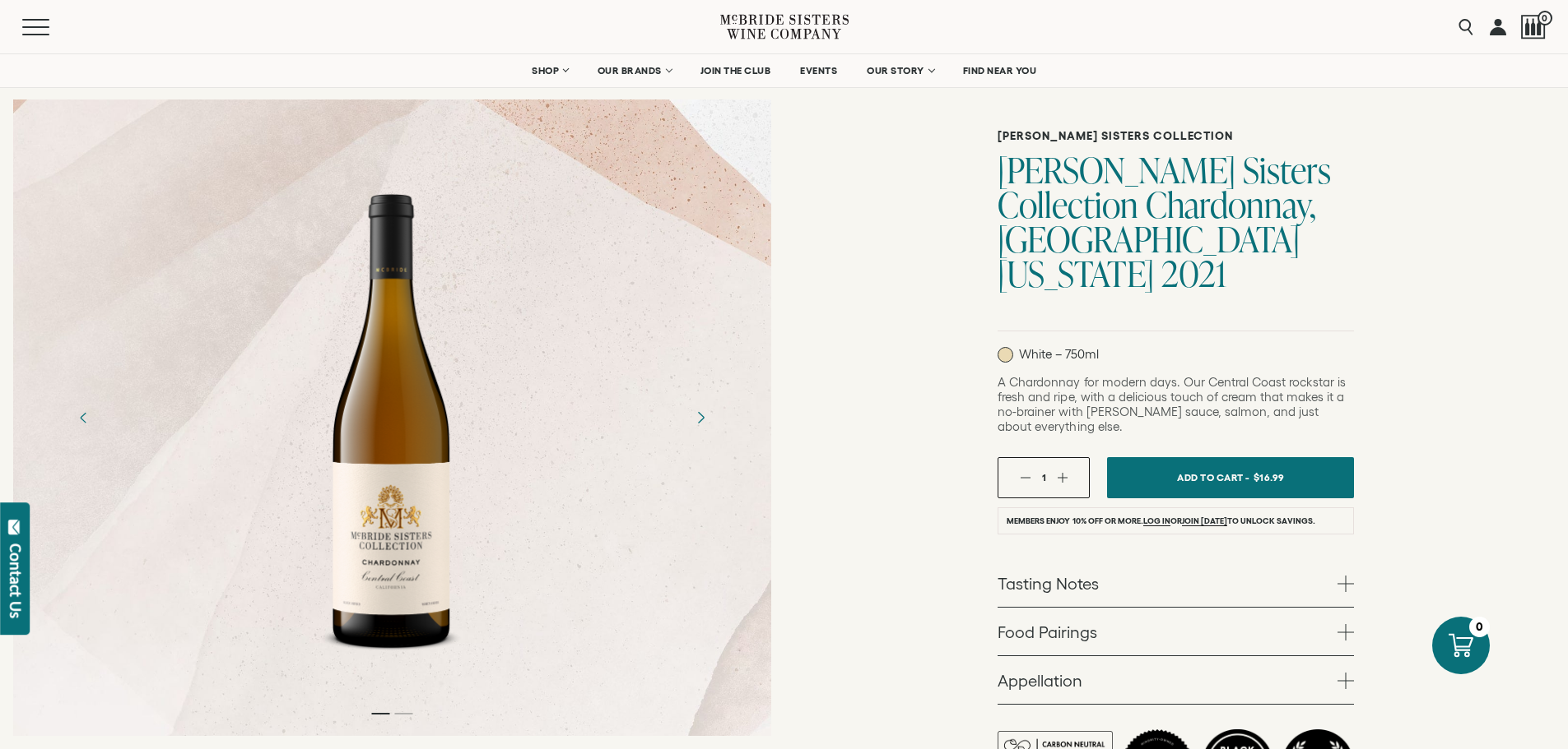
click at [702, 412] on icon "Next" at bounding box center [700, 417] width 29 height 29
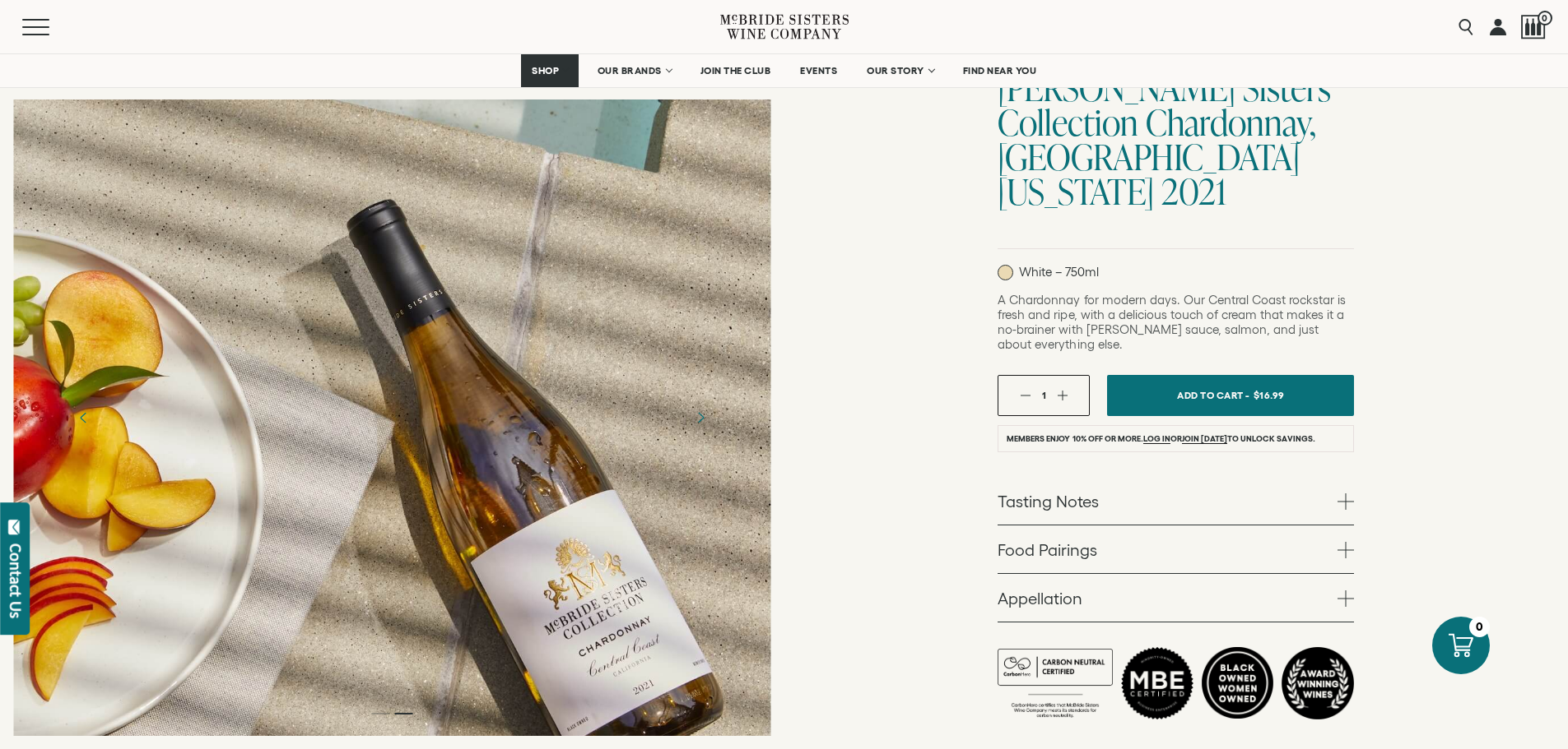
scroll to position [247, 0]
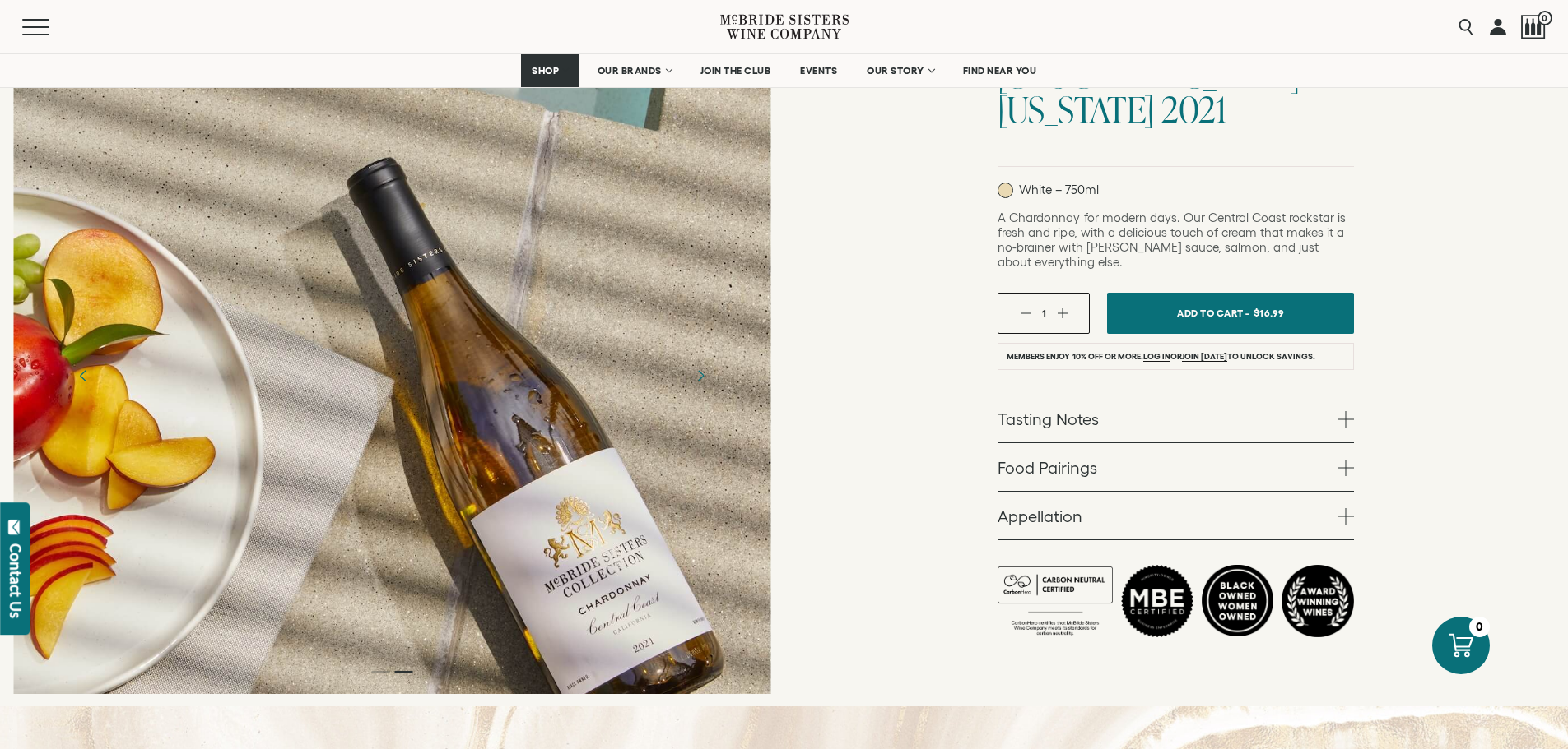
click at [80, 361] on icon "Previous" at bounding box center [84, 375] width 29 height 29
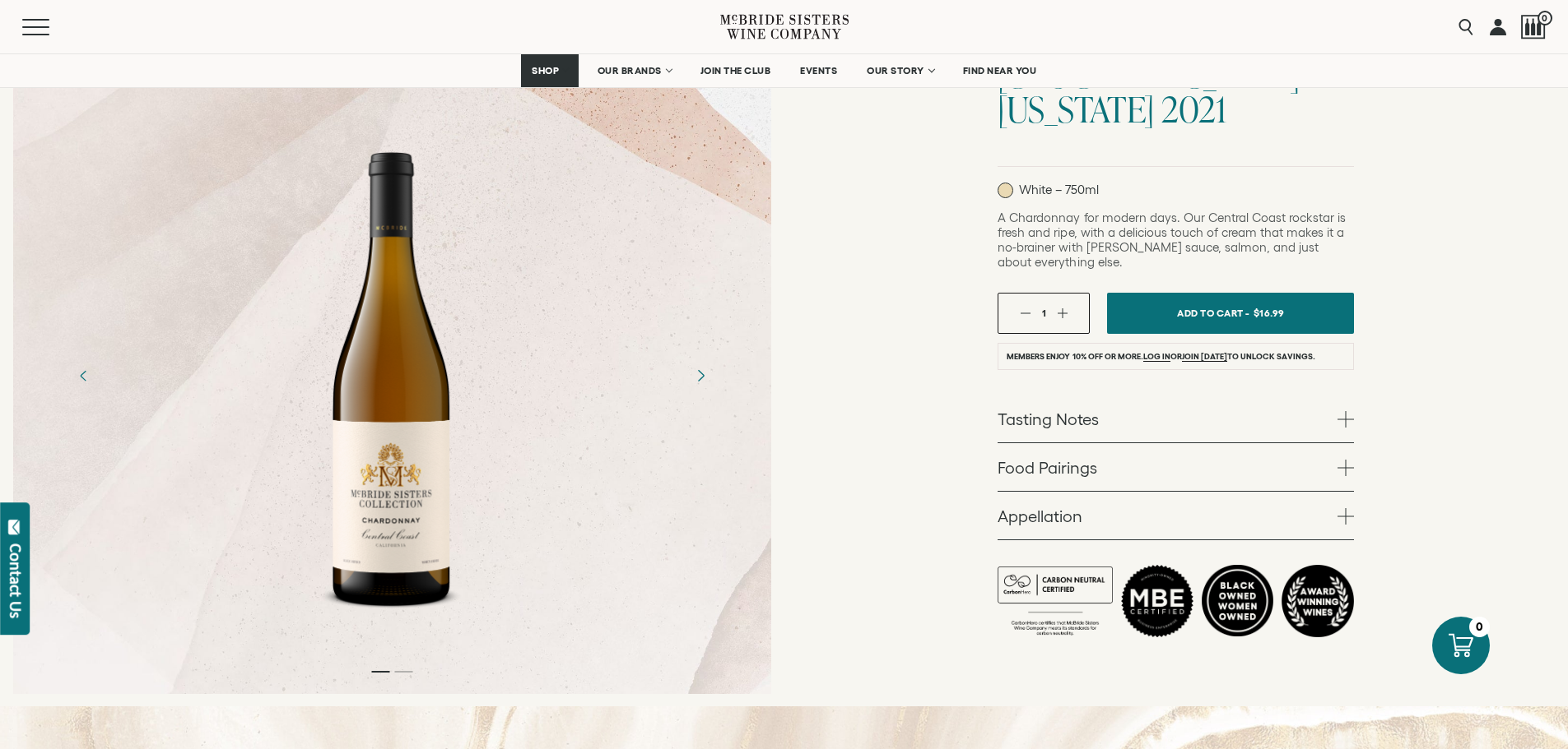
click at [702, 361] on icon "Next" at bounding box center [700, 375] width 29 height 29
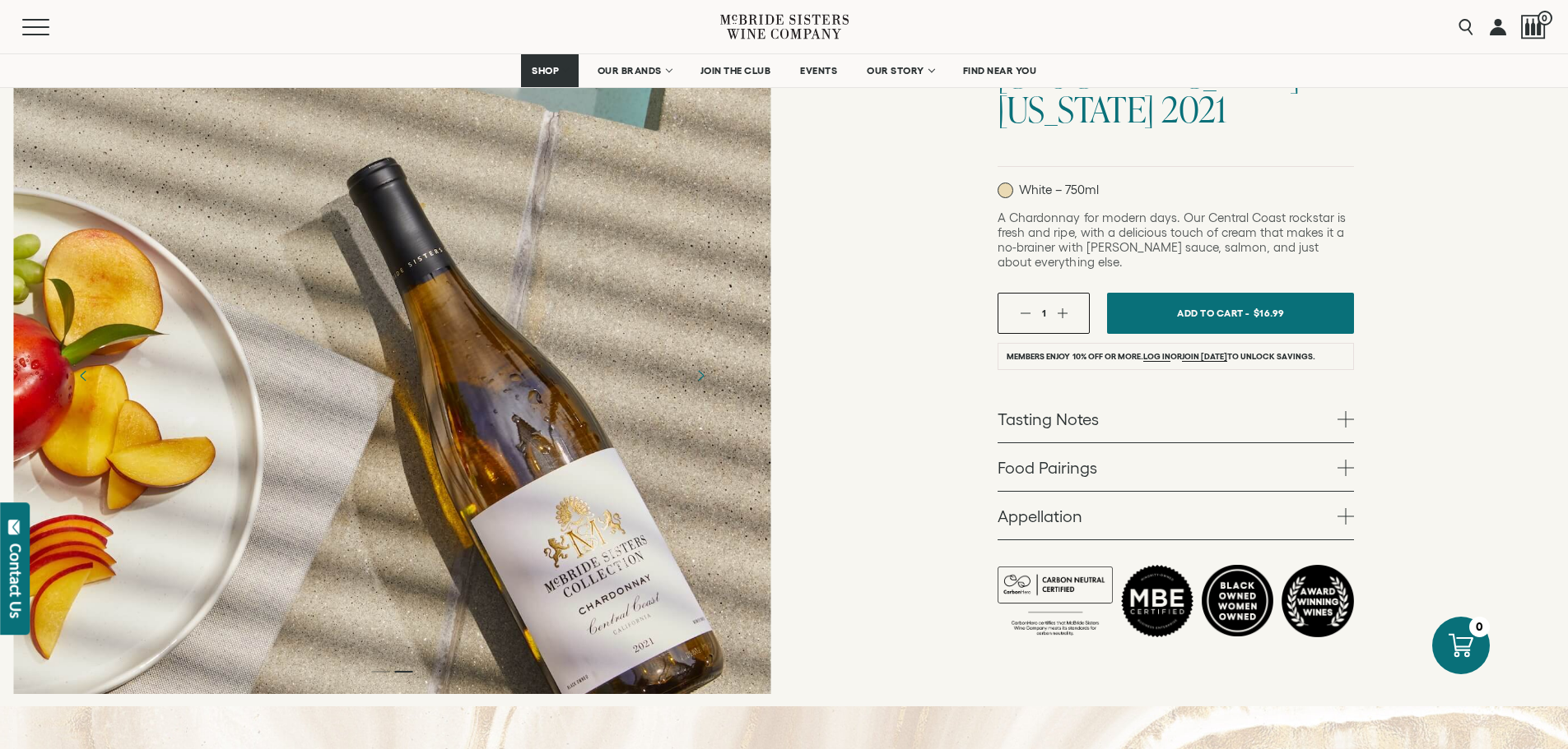
click at [894, 455] on div "[PERSON_NAME] Sisters Collection [PERSON_NAME] Sisters Collection Chardonnay, […" at bounding box center [1176, 298] width 784 height 819
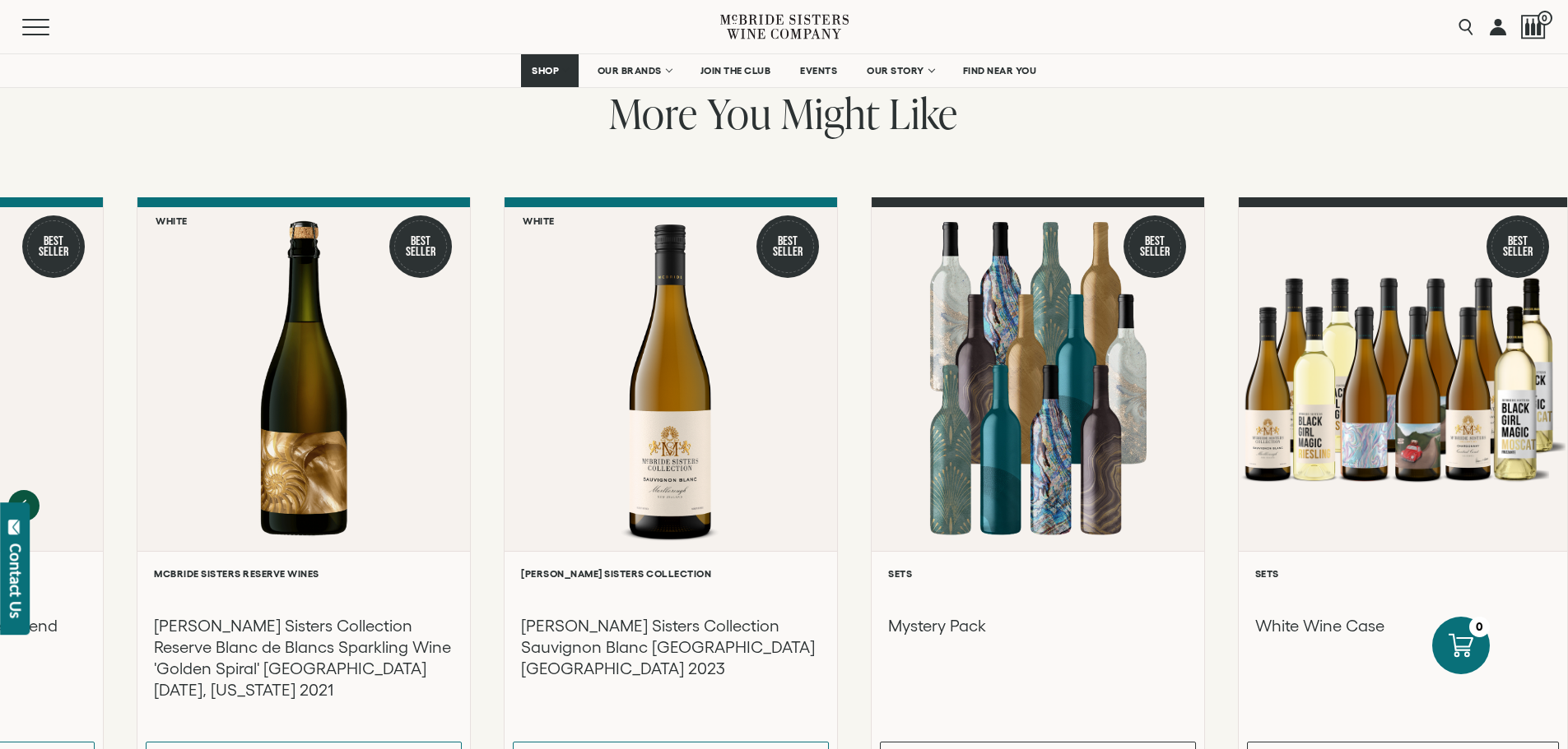
scroll to position [2057, 0]
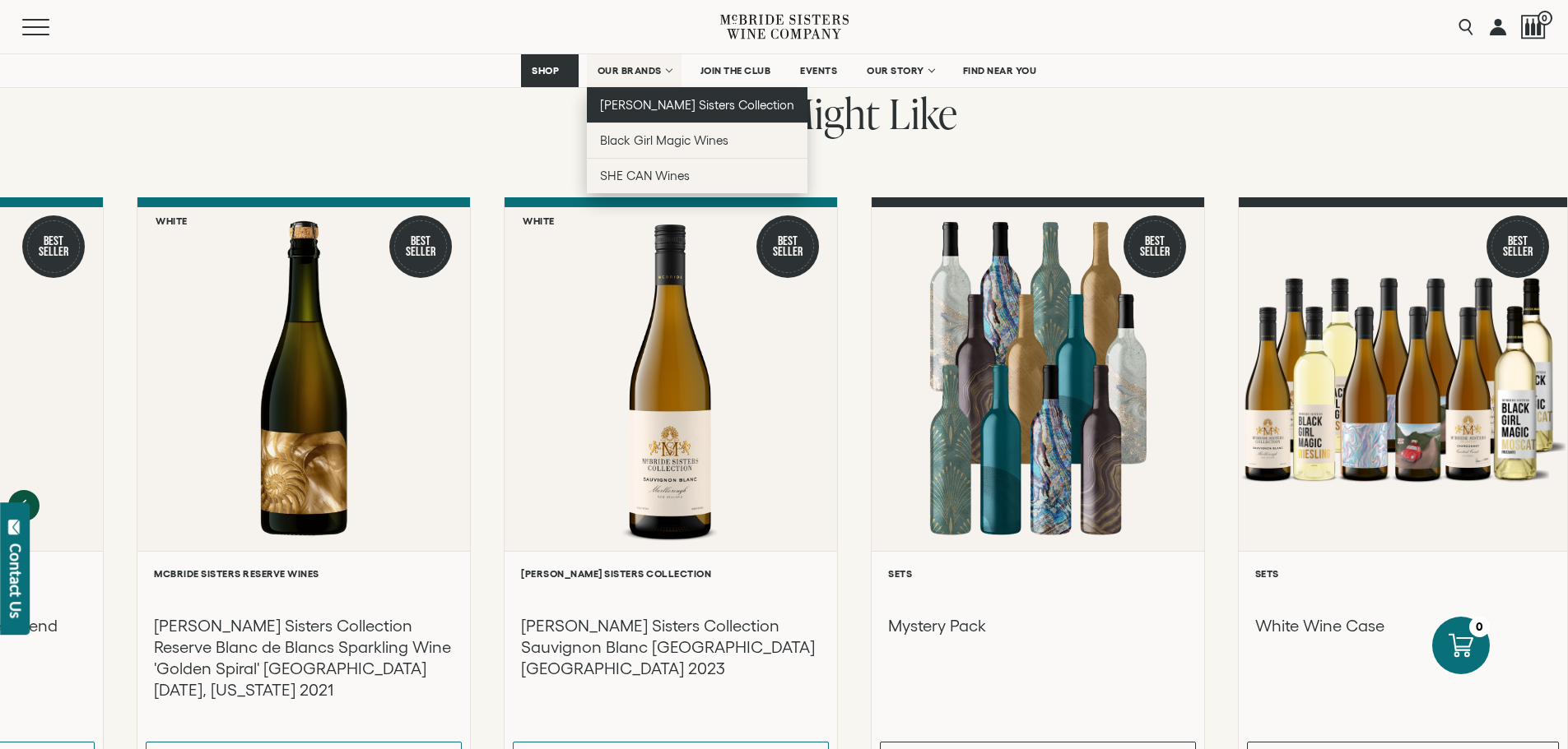
click at [628, 103] on span "[PERSON_NAME] Sisters Collection" at bounding box center [697, 105] width 195 height 14
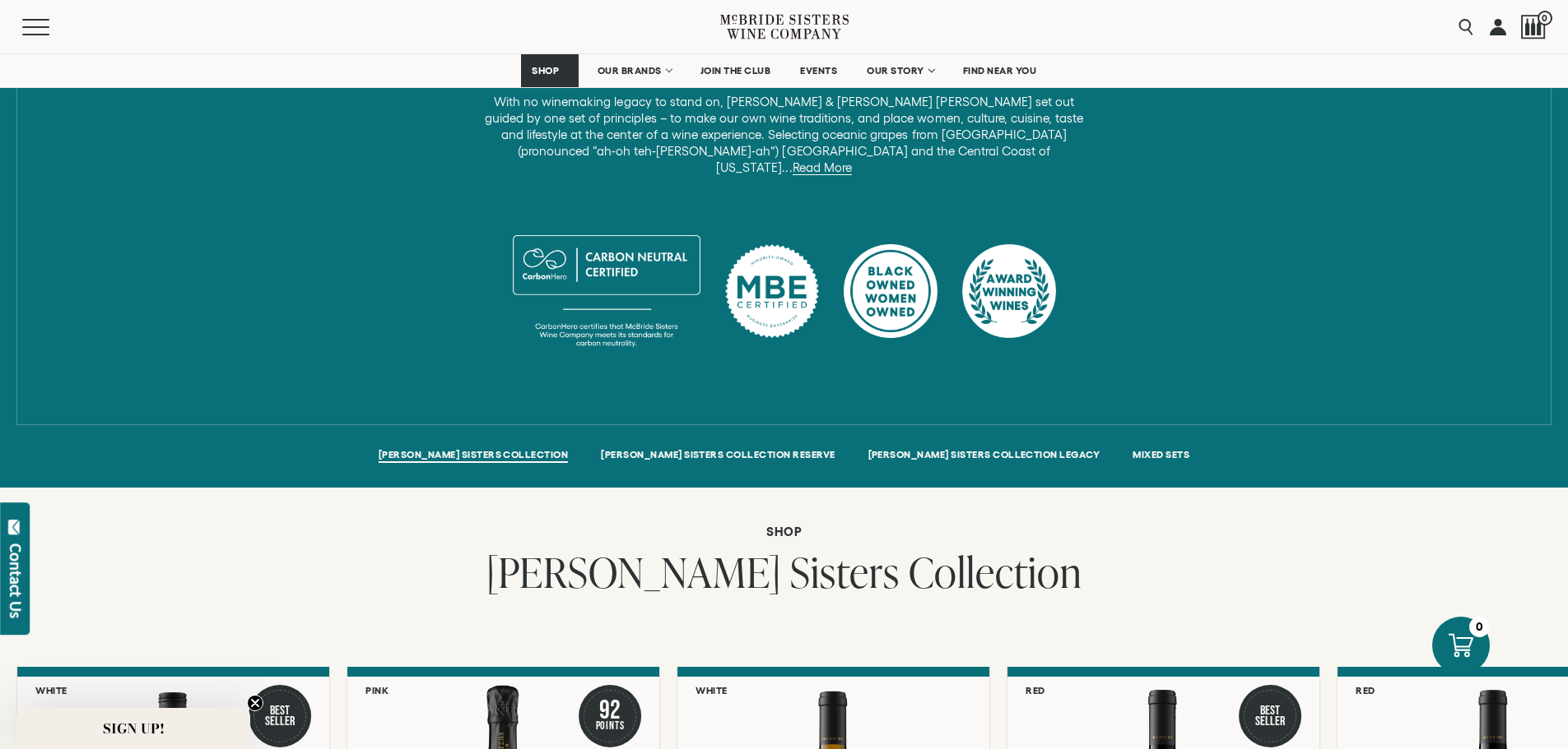
scroll to position [1316, 0]
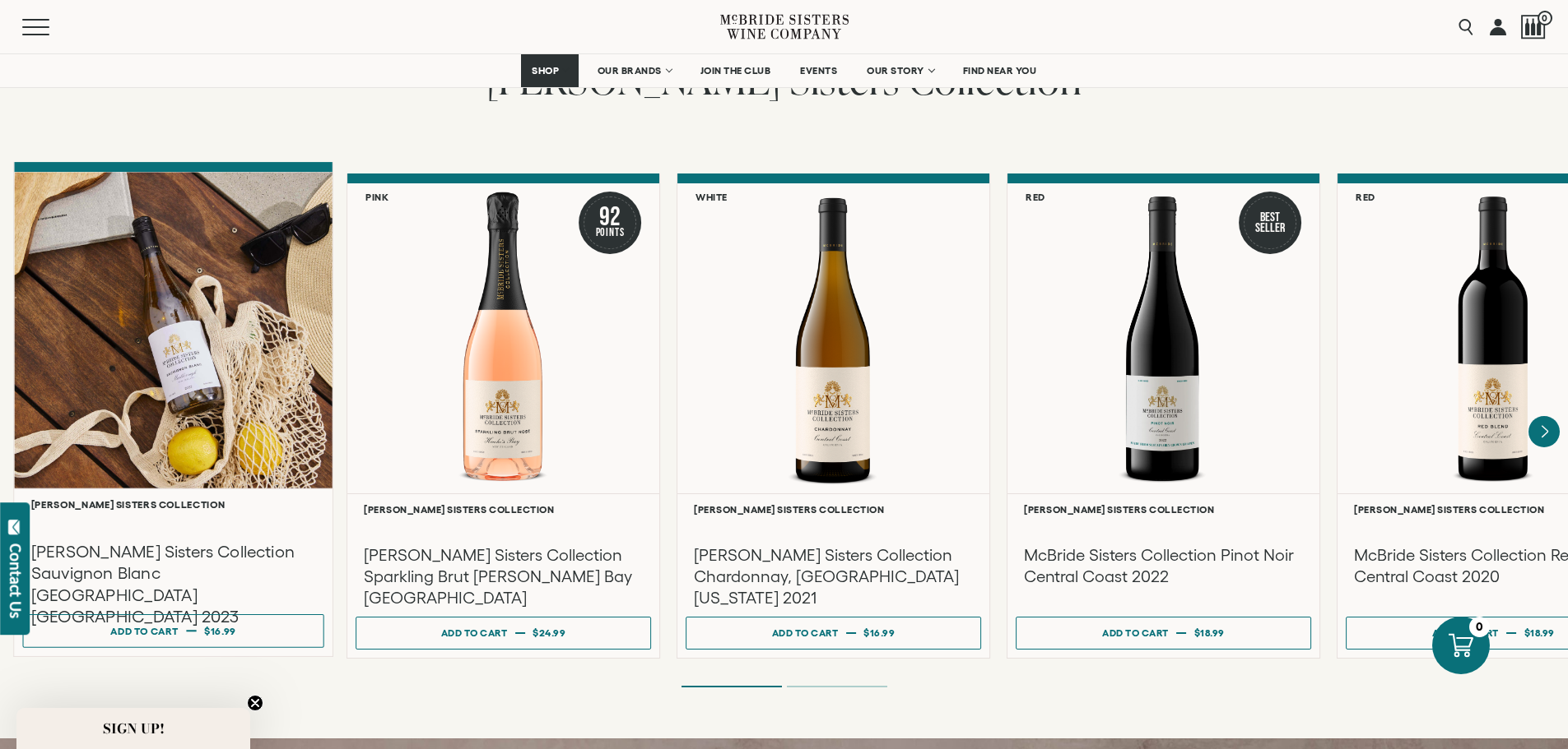
click at [175, 350] on div at bounding box center [172, 330] width 318 height 316
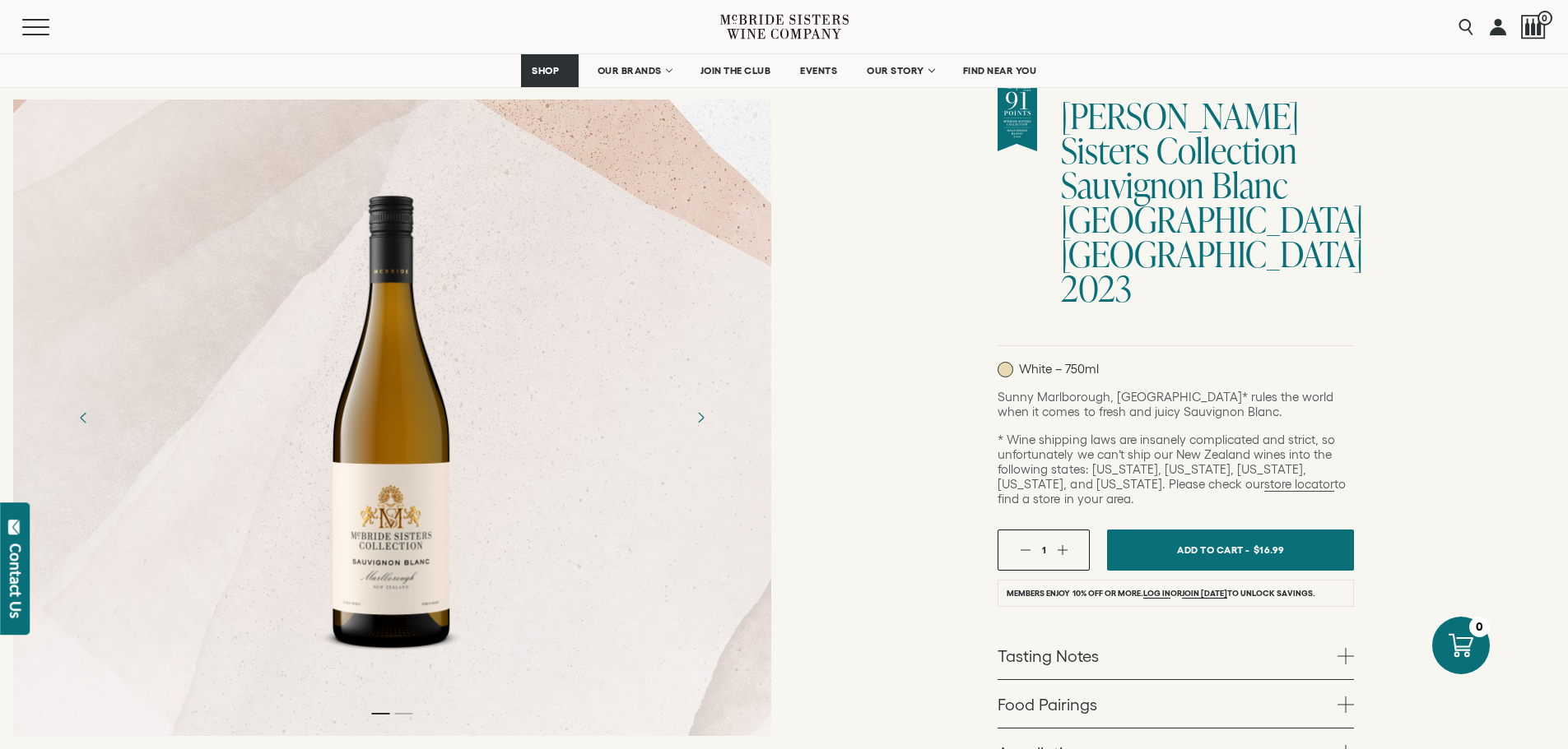
scroll to position [165, 0]
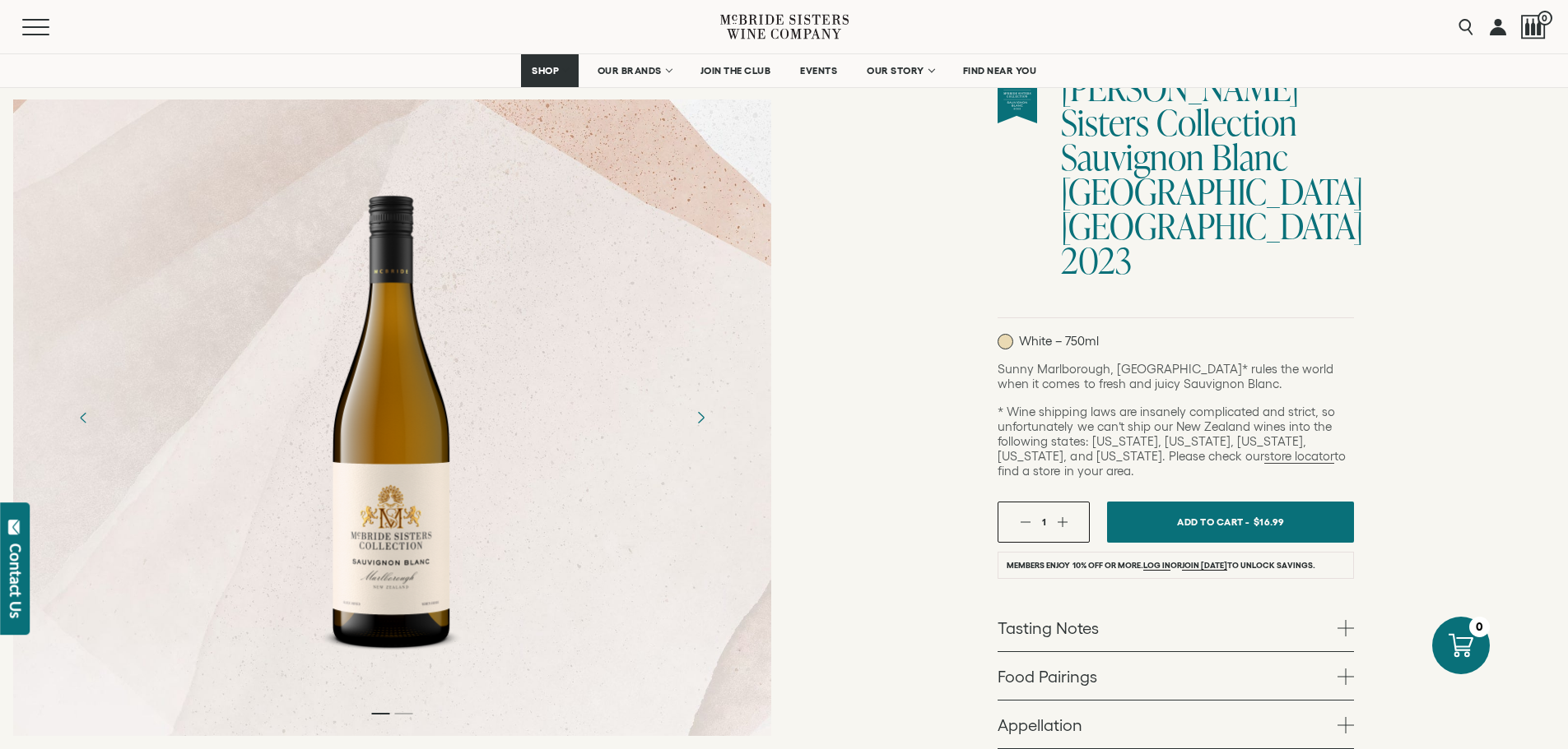
click at [703, 420] on icon "Next" at bounding box center [700, 417] width 29 height 29
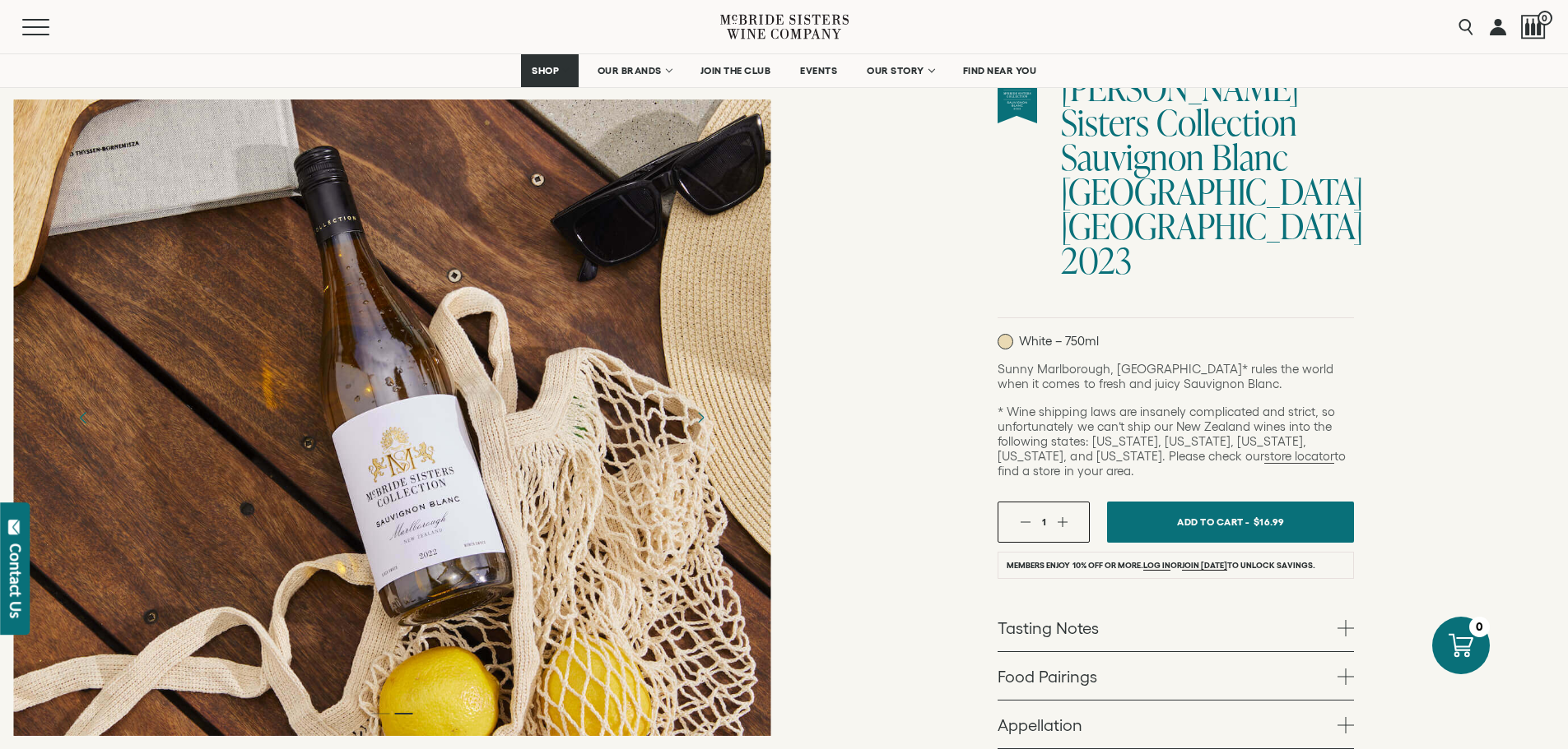
click at [78, 421] on icon "Previous" at bounding box center [84, 417] width 29 height 29
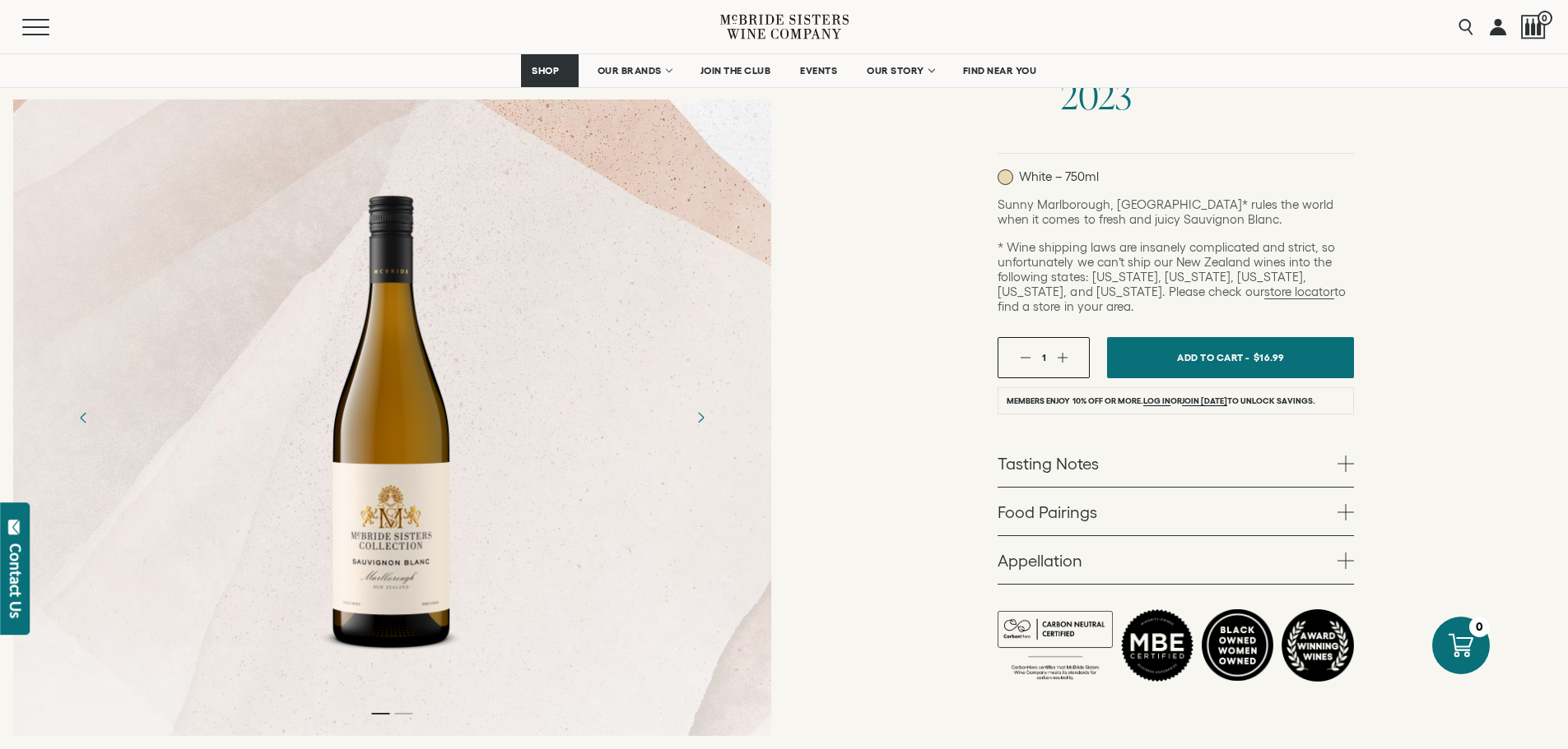
scroll to position [247, 0]
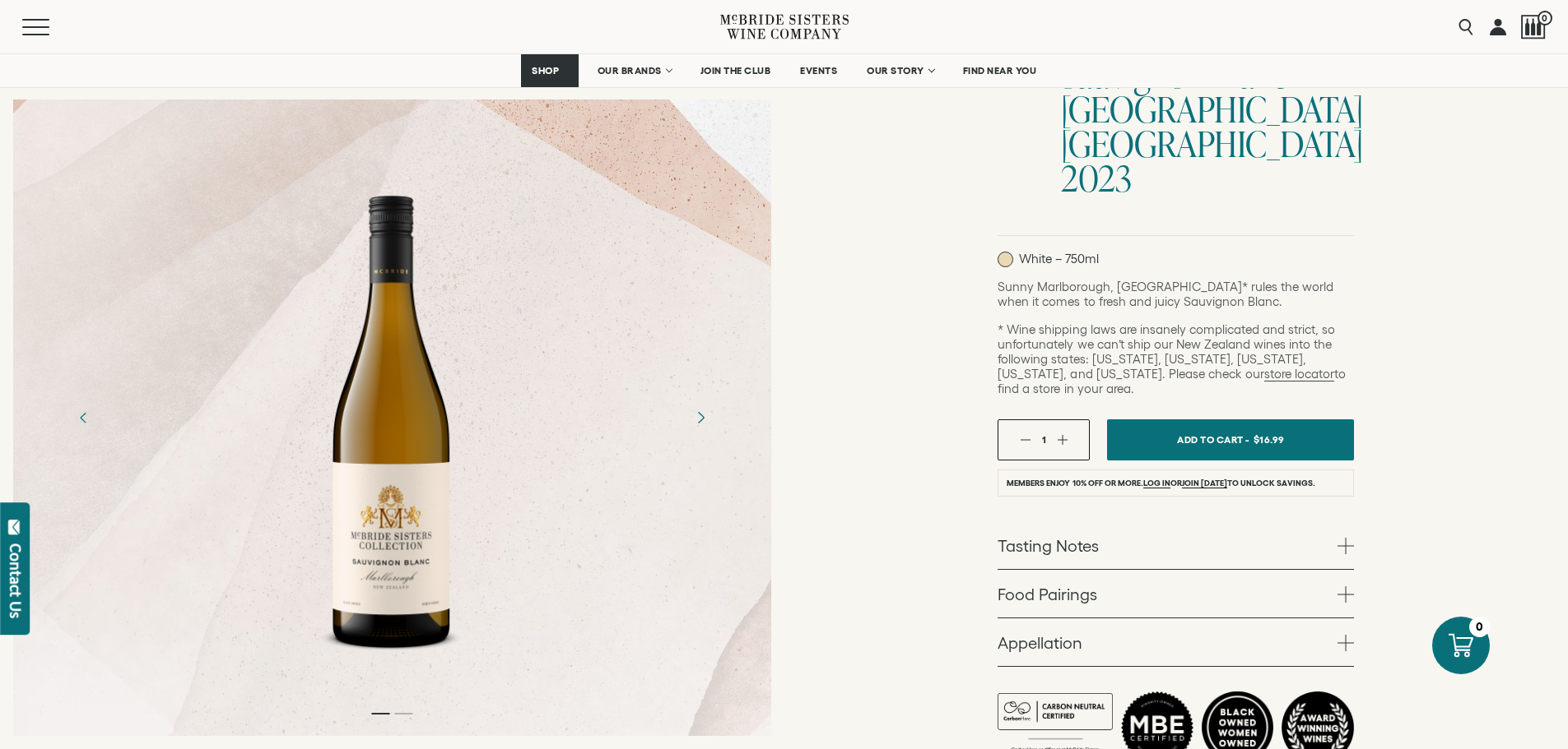
click at [707, 420] on icon "Next" at bounding box center [700, 417] width 29 height 29
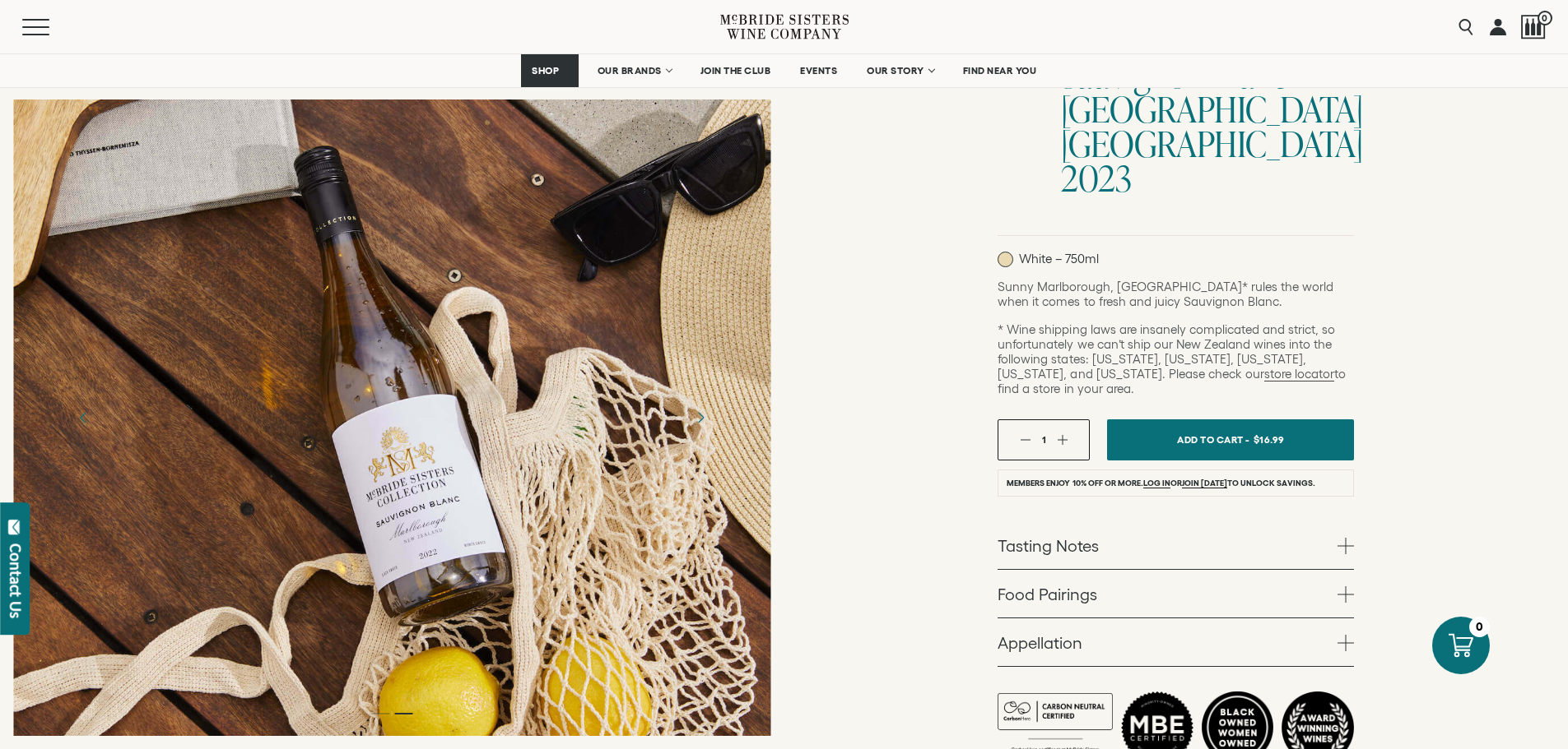
click at [847, 198] on div "McBride Sisters Collection McBride Sisters Collection Sauvignon Blanc Marlborou…" at bounding box center [1176, 361] width 784 height 946
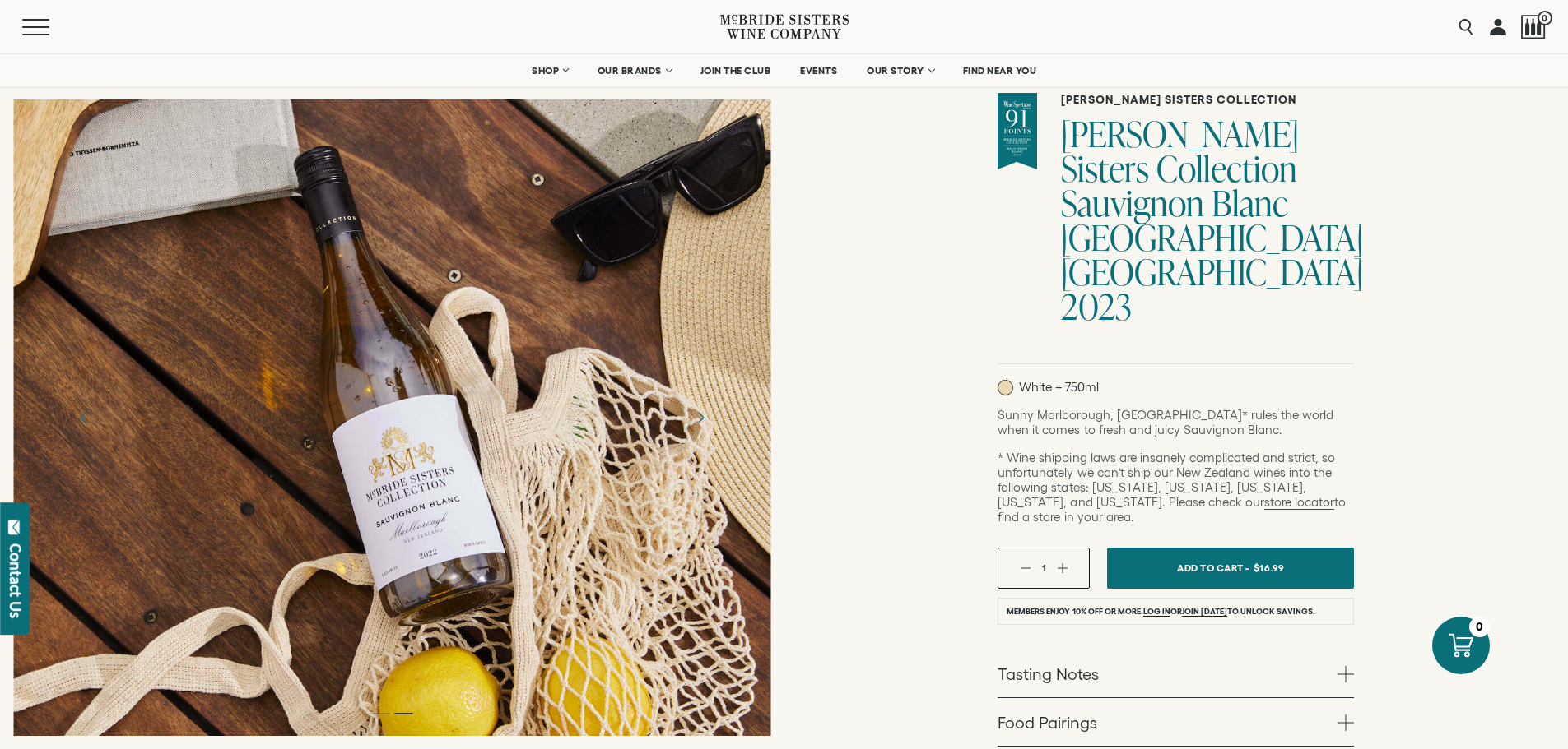
scroll to position [0, 0]
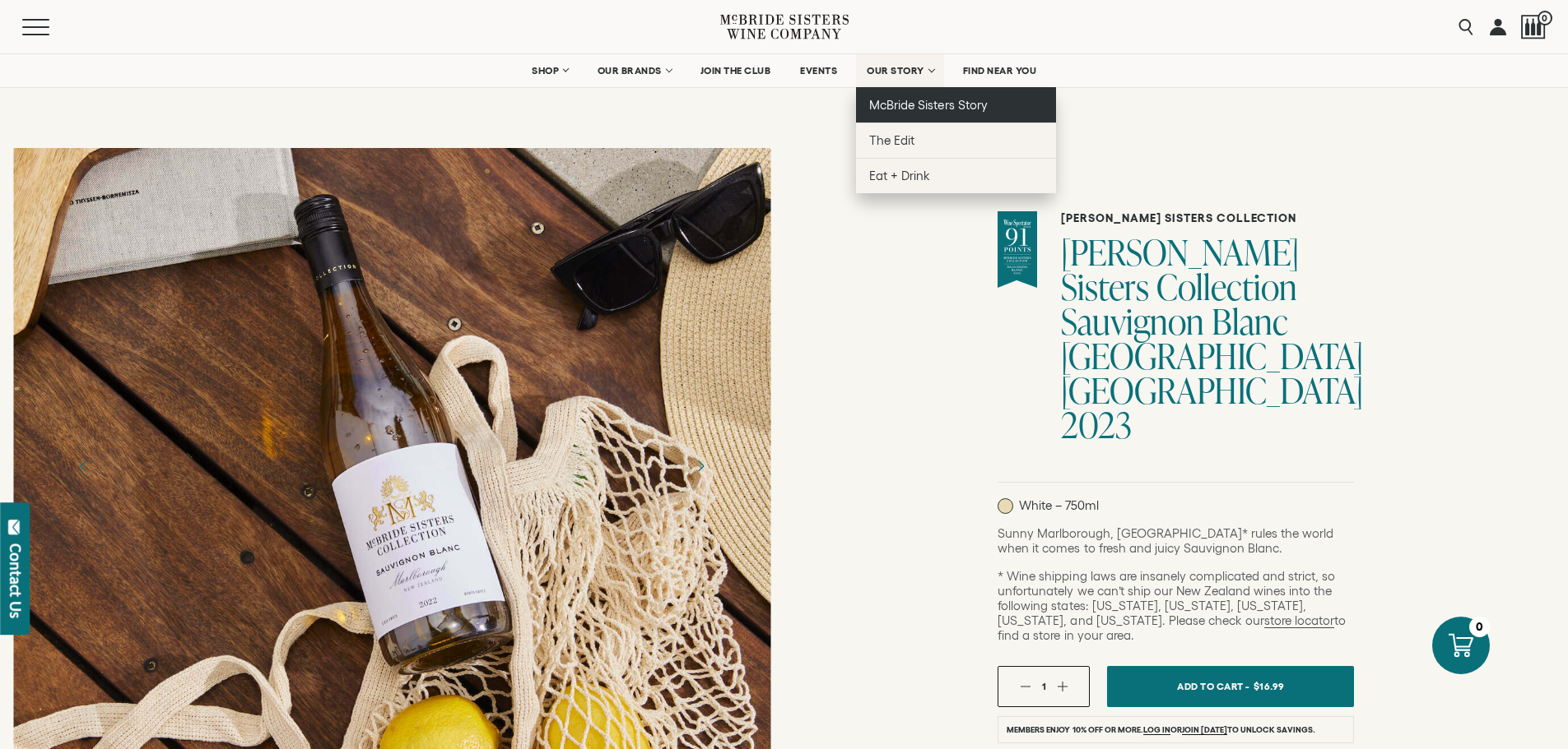
click at [906, 102] on span "McBride Sisters Story" at bounding box center [928, 105] width 118 height 14
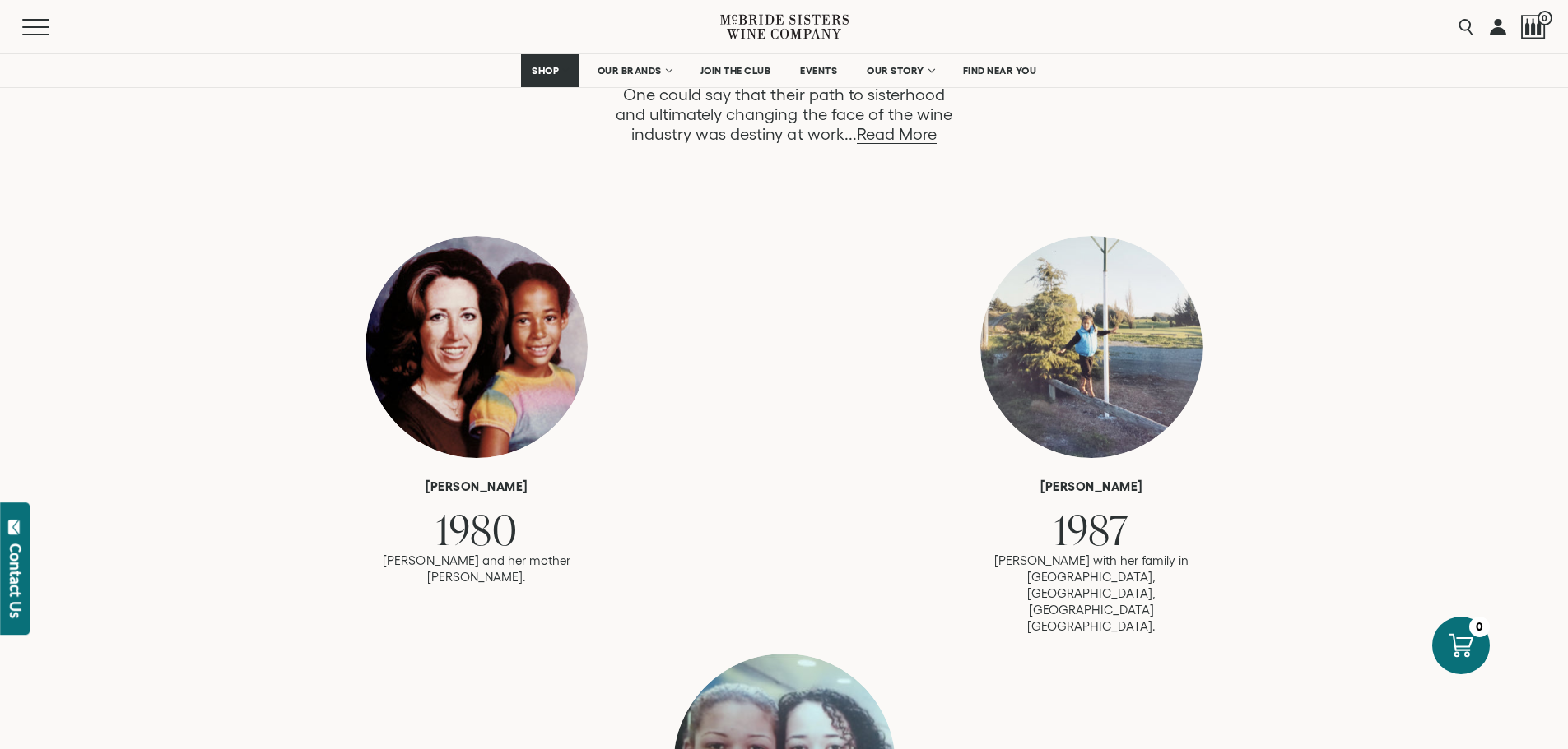
scroll to position [1070, 0]
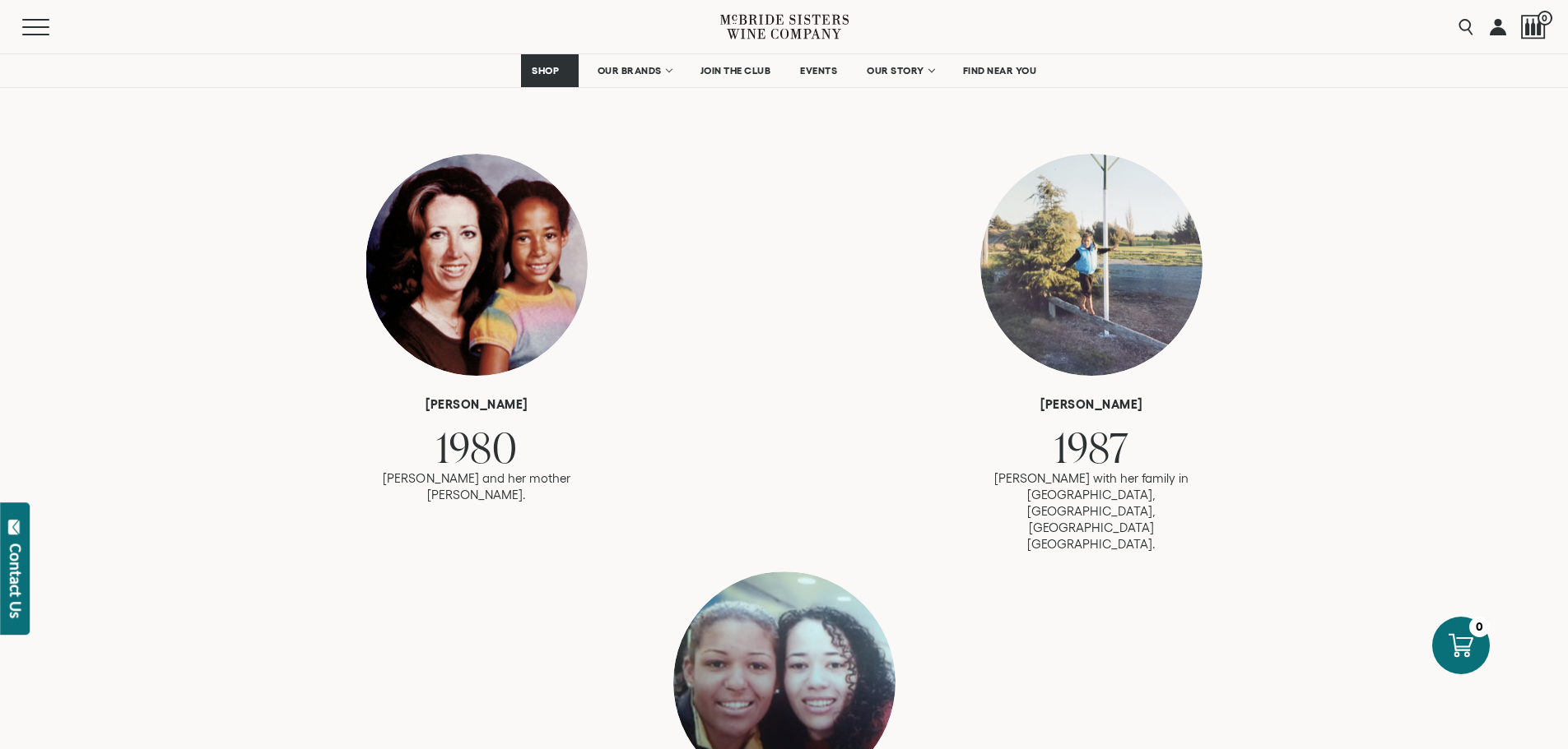
click at [540, 578] on div "1999 Robin and Andréa meet for the first time at LaGuardia airport in NYC." at bounding box center [784, 743] width 658 height 344
